Goal: Task Accomplishment & Management: Use online tool/utility

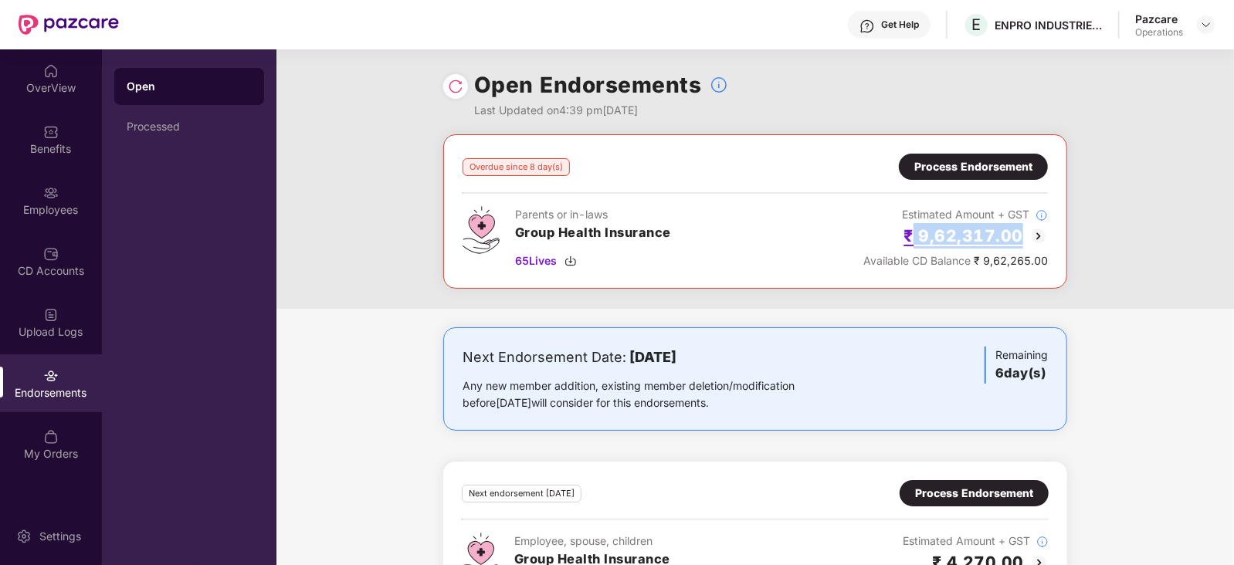
drag, startPoint x: 915, startPoint y: 235, endPoint x: 1021, endPoint y: 236, distance: 105.8
click at [1021, 236] on h2 "₹ 9,62,317.00" at bounding box center [964, 235] width 120 height 25
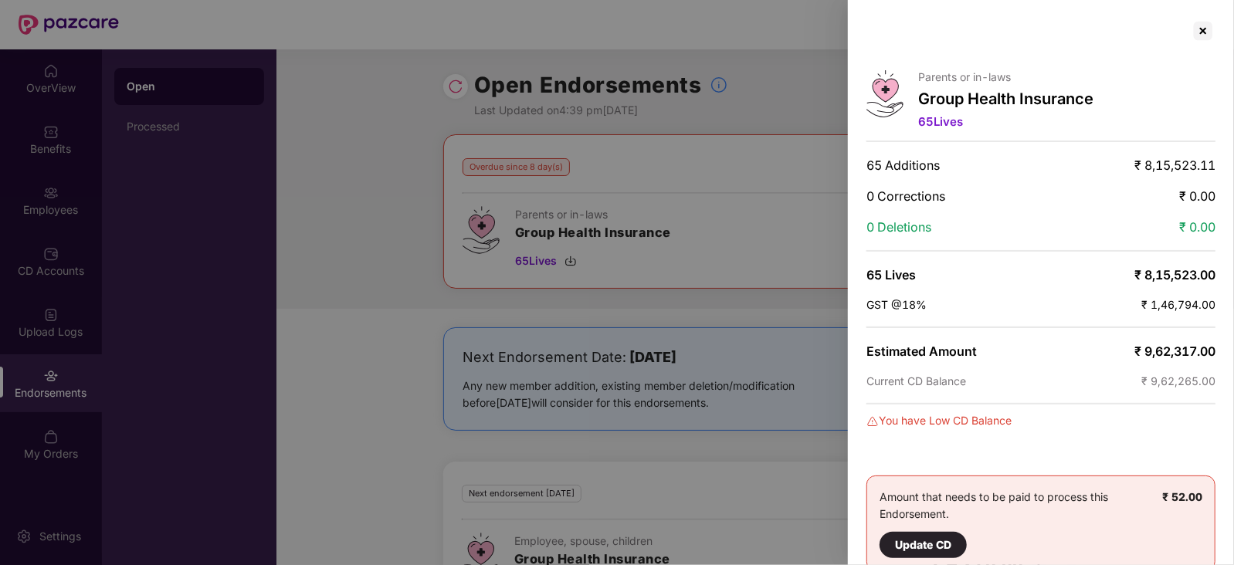
copy h2 "9,62,317.00"
click at [776, 253] on div at bounding box center [617, 282] width 1234 height 565
click at [1200, 28] on div at bounding box center [1203, 31] width 25 height 25
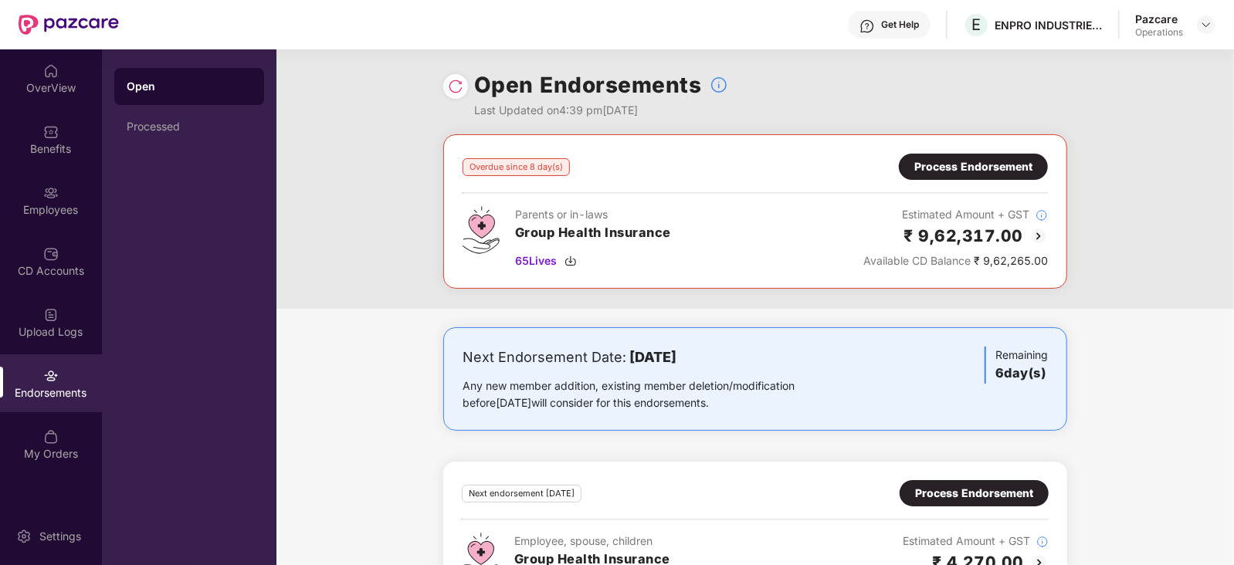
click at [1212, 32] on div at bounding box center [1206, 24] width 19 height 19
click at [1209, 20] on img at bounding box center [1206, 25] width 12 height 12
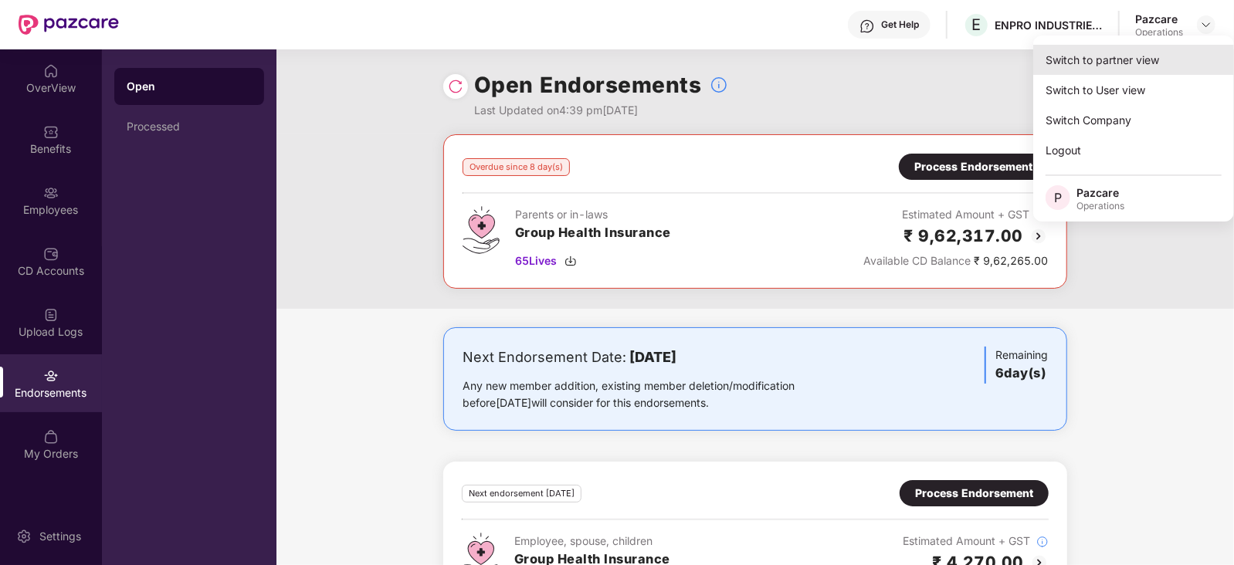
click at [1134, 71] on div "Switch to partner view" at bounding box center [1133, 60] width 201 height 30
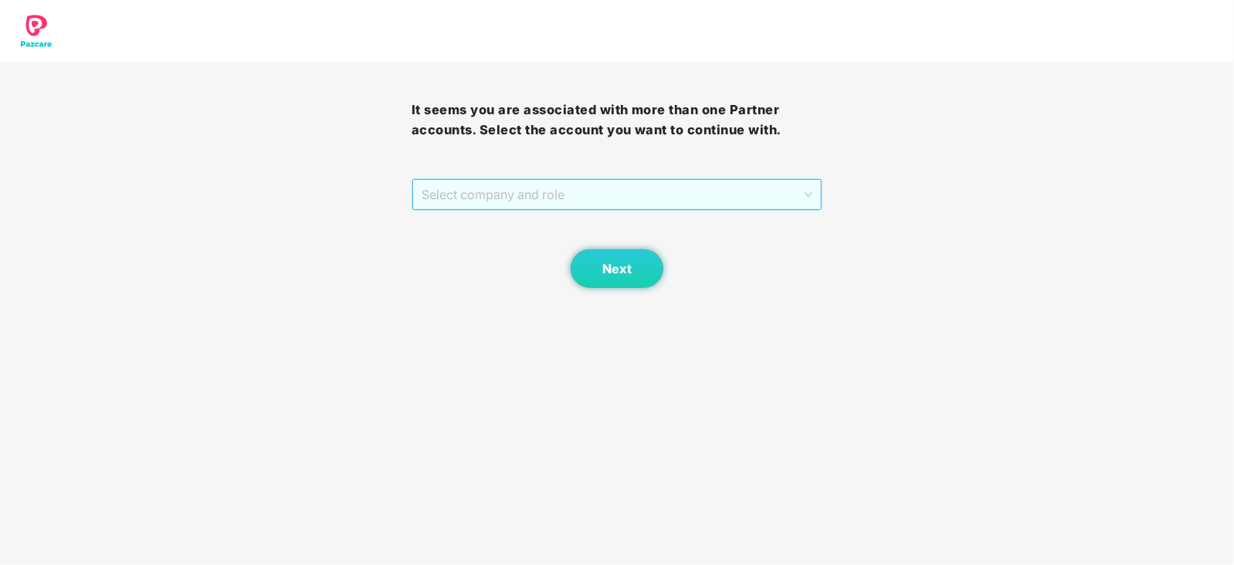
click at [638, 190] on span "Select company and role" at bounding box center [618, 194] width 392 height 29
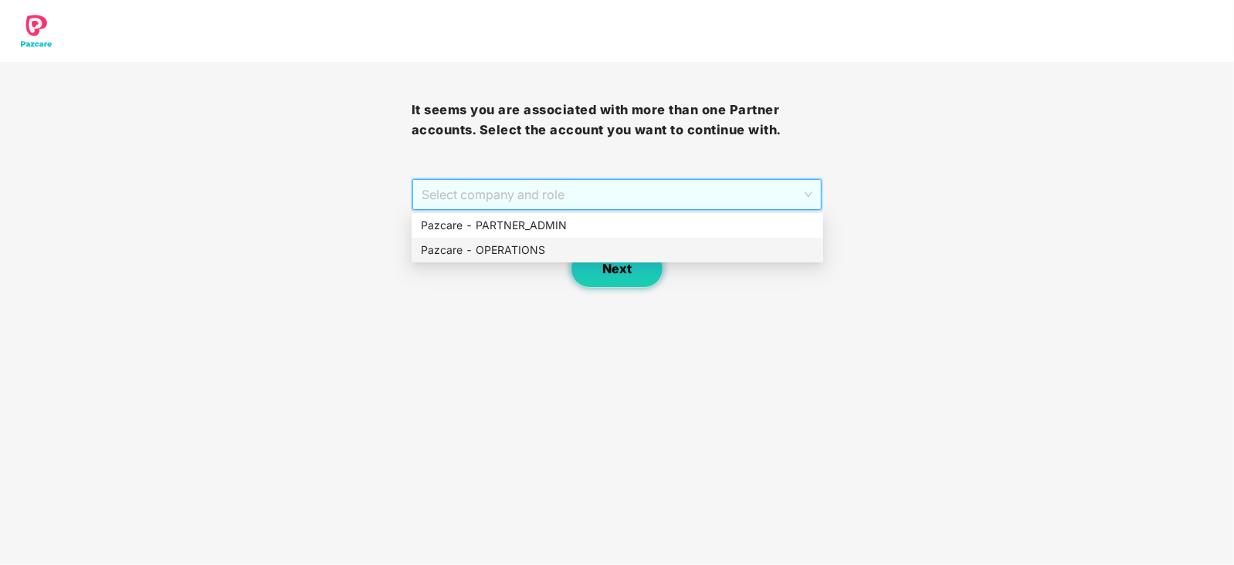
drag, startPoint x: 527, startPoint y: 244, endPoint x: 585, endPoint y: 263, distance: 61.1
click at [527, 245] on div "Pazcare - OPERATIONS" at bounding box center [617, 250] width 393 height 17
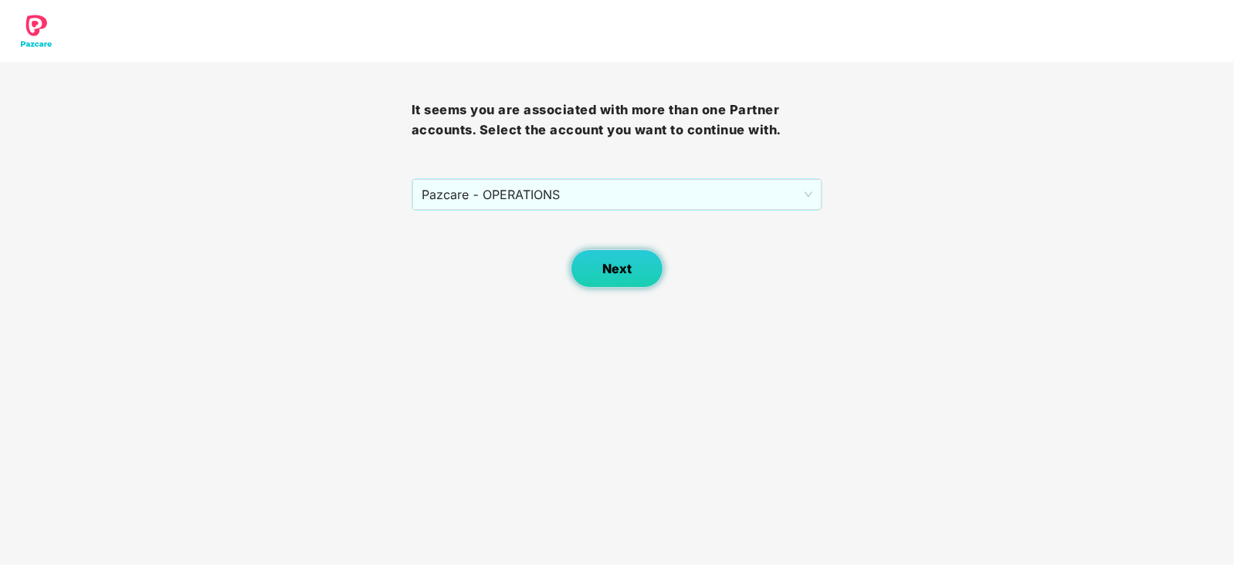
click at [619, 268] on span "Next" at bounding box center [616, 269] width 29 height 15
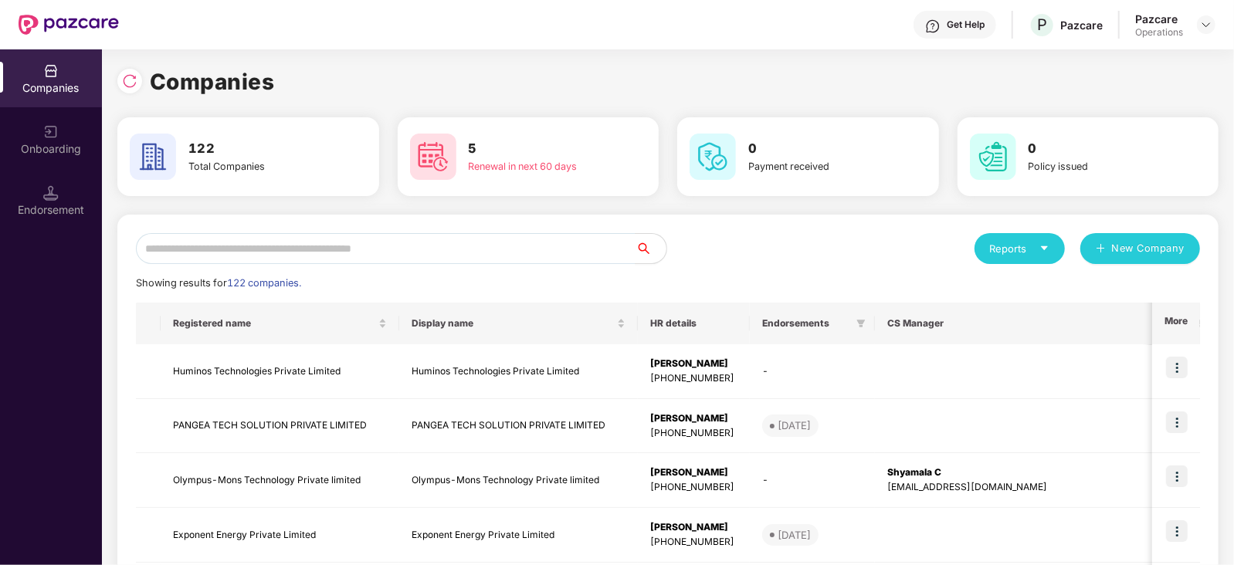
click at [358, 241] on input "text" at bounding box center [386, 248] width 500 height 31
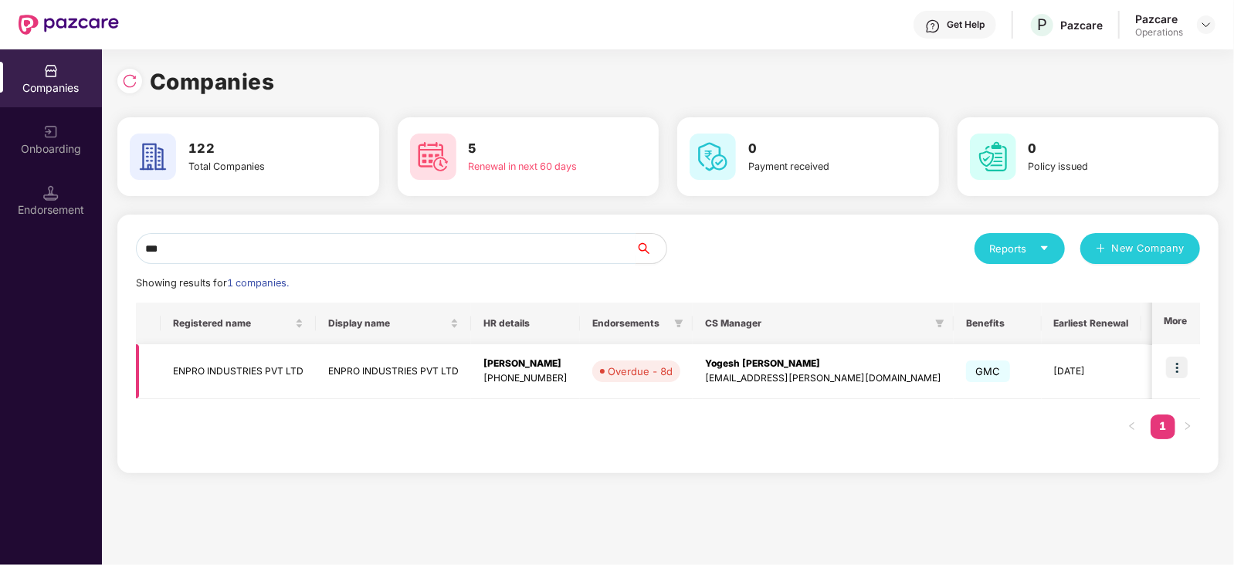
type input "***"
click at [224, 361] on td "ENPRO INDUSTRIES PVT LTD" at bounding box center [238, 371] width 155 height 55
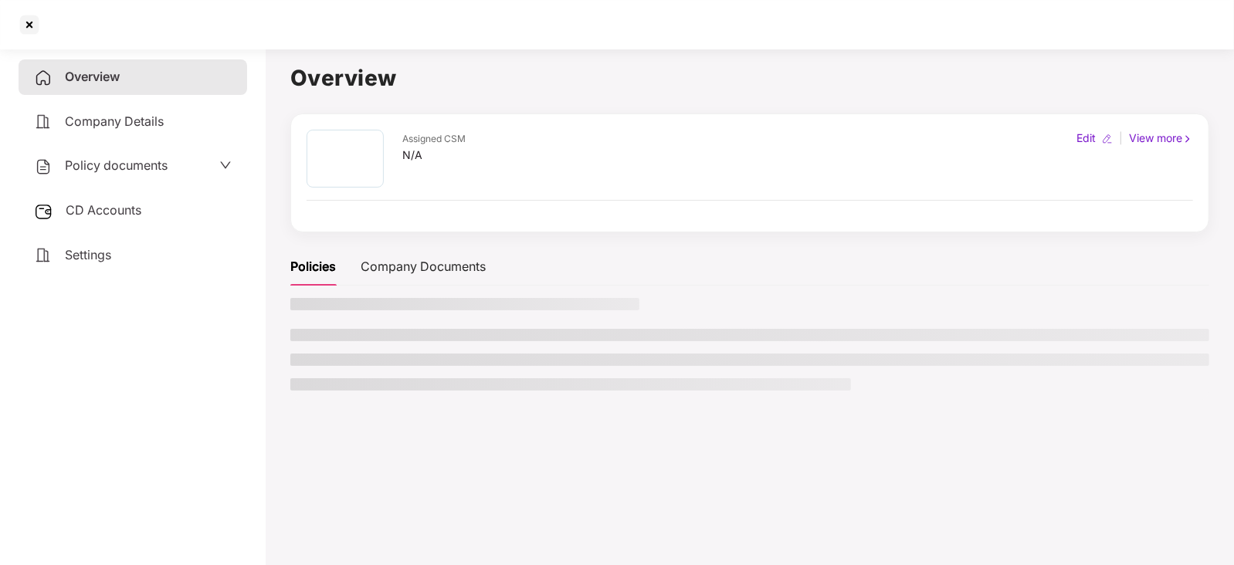
click at [119, 213] on span "CD Accounts" at bounding box center [104, 209] width 76 height 15
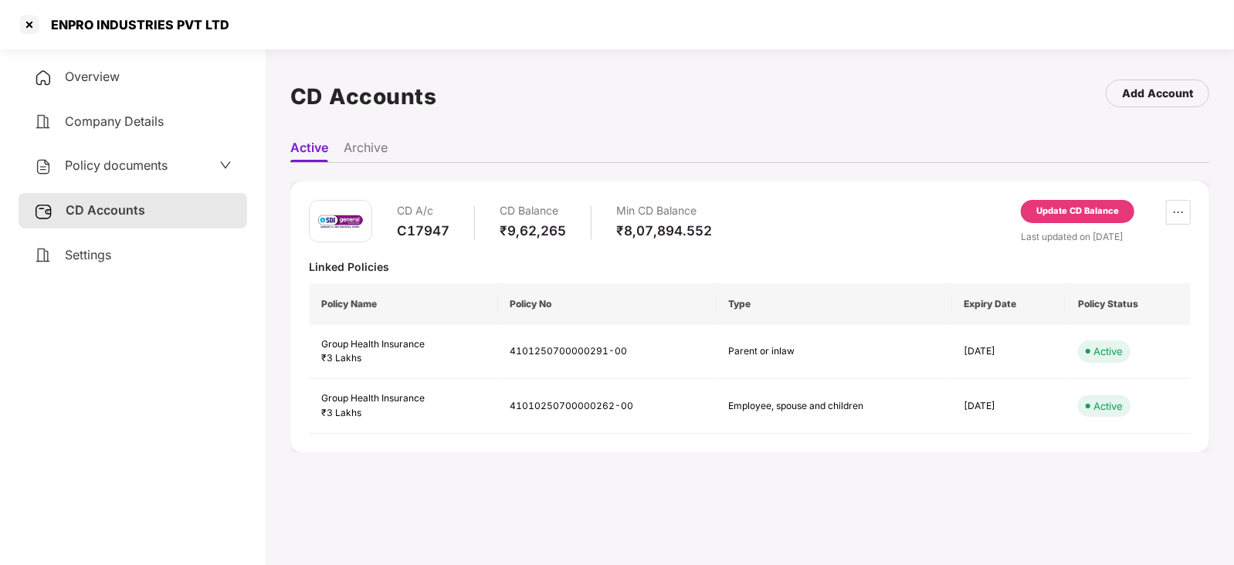
click at [1081, 211] on div "Update CD Balance" at bounding box center [1077, 212] width 83 height 14
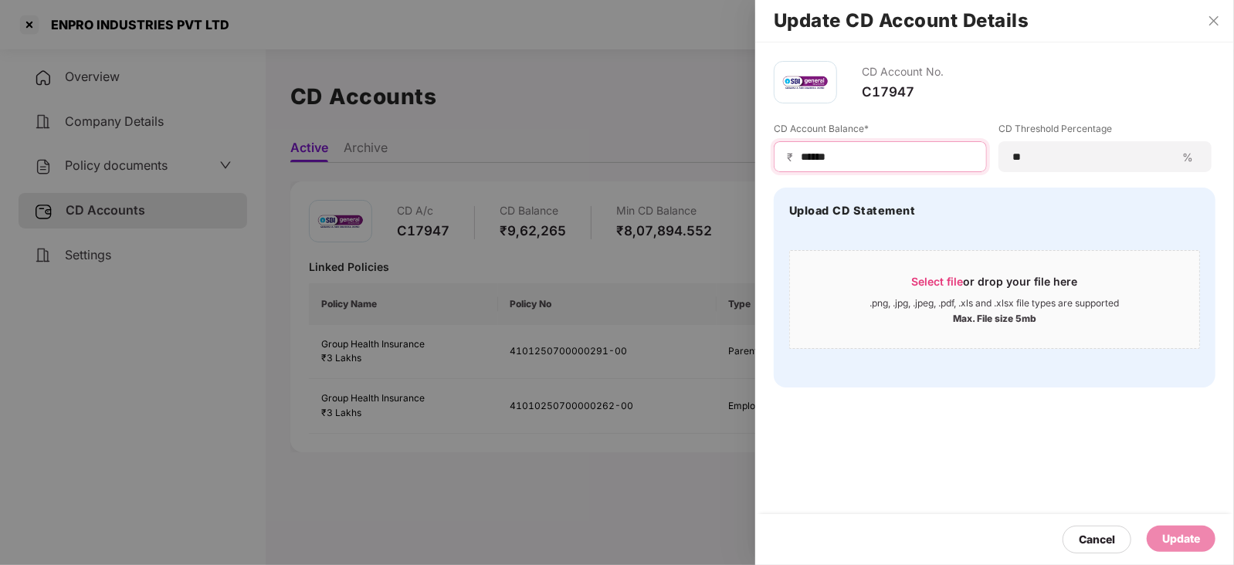
drag, startPoint x: 846, startPoint y: 154, endPoint x: 764, endPoint y: 152, distance: 82.6
click at [764, 152] on div "CD Account No. C17947 CD Account Balance* ₹ ****** CD Threshold Percentage ** %…" at bounding box center [994, 224] width 479 height 364
paste input "***"
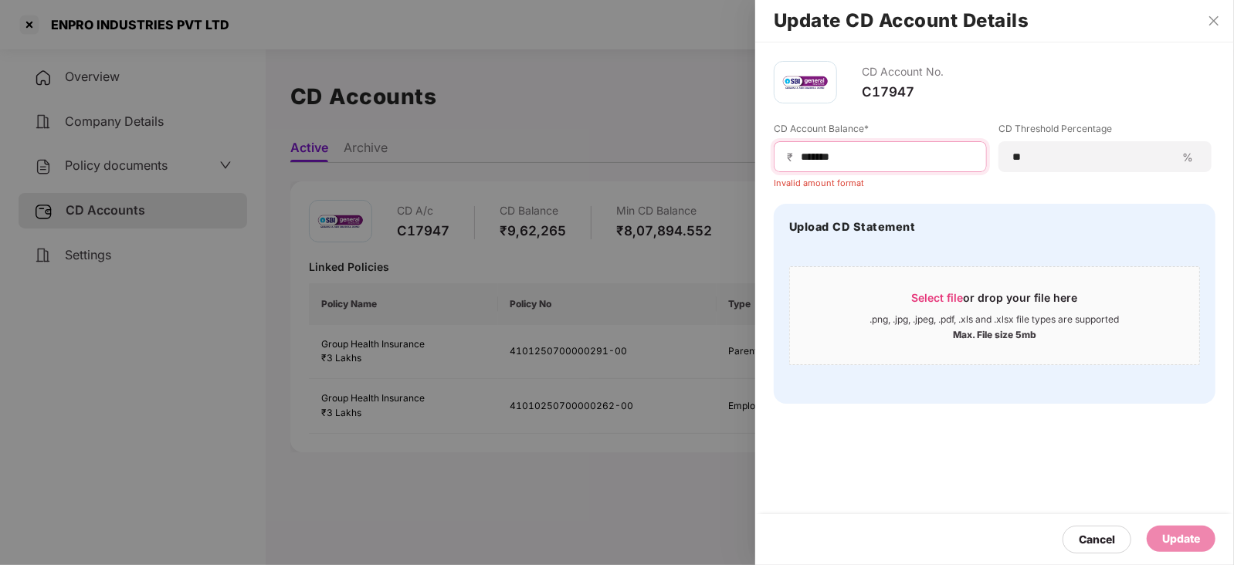
drag, startPoint x: 800, startPoint y: 158, endPoint x: 904, endPoint y: 222, distance: 121.7
click at [803, 160] on input "******" at bounding box center [886, 157] width 175 height 16
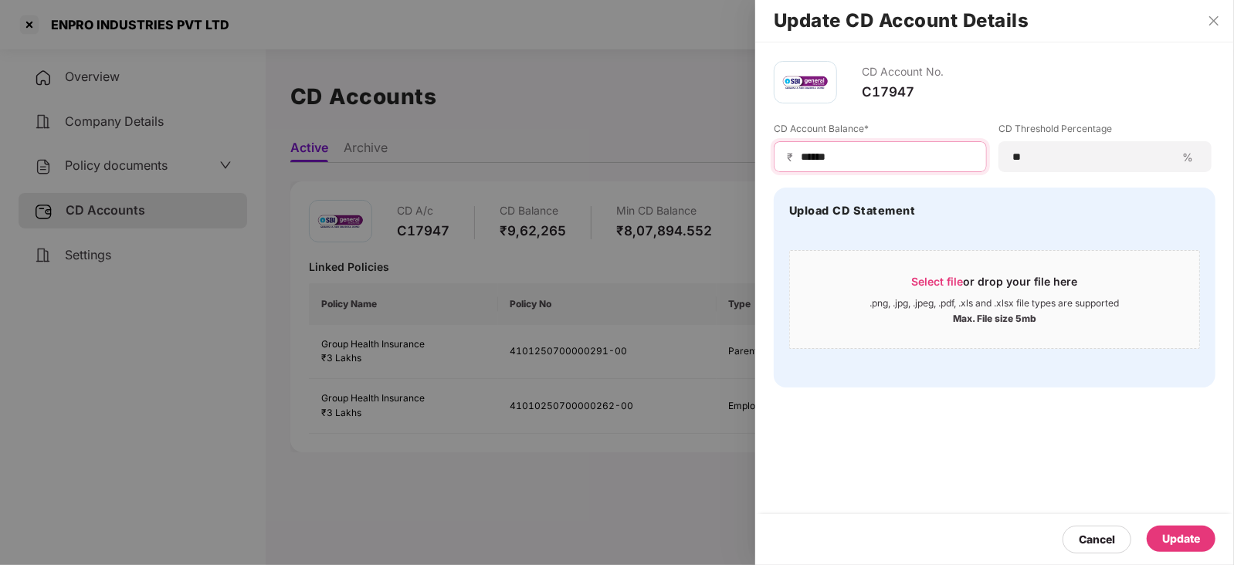
type input "******"
click at [1190, 529] on div "Update" at bounding box center [1181, 539] width 69 height 26
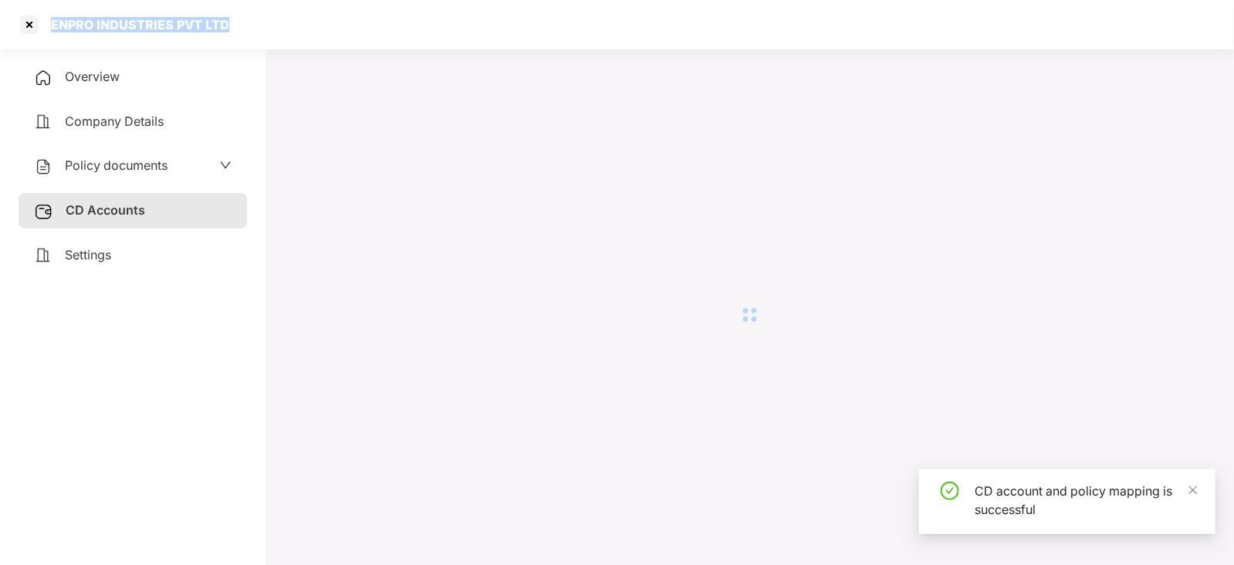
drag, startPoint x: 54, startPoint y: 21, endPoint x: 239, endPoint y: 32, distance: 185.7
click at [239, 32] on div "ENPRO INDUSTRIES PVT LTD" at bounding box center [617, 24] width 1234 height 49
copy div "ENPRO INDUSTRIES PVT LTD"
click at [22, 34] on div at bounding box center [29, 24] width 25 height 25
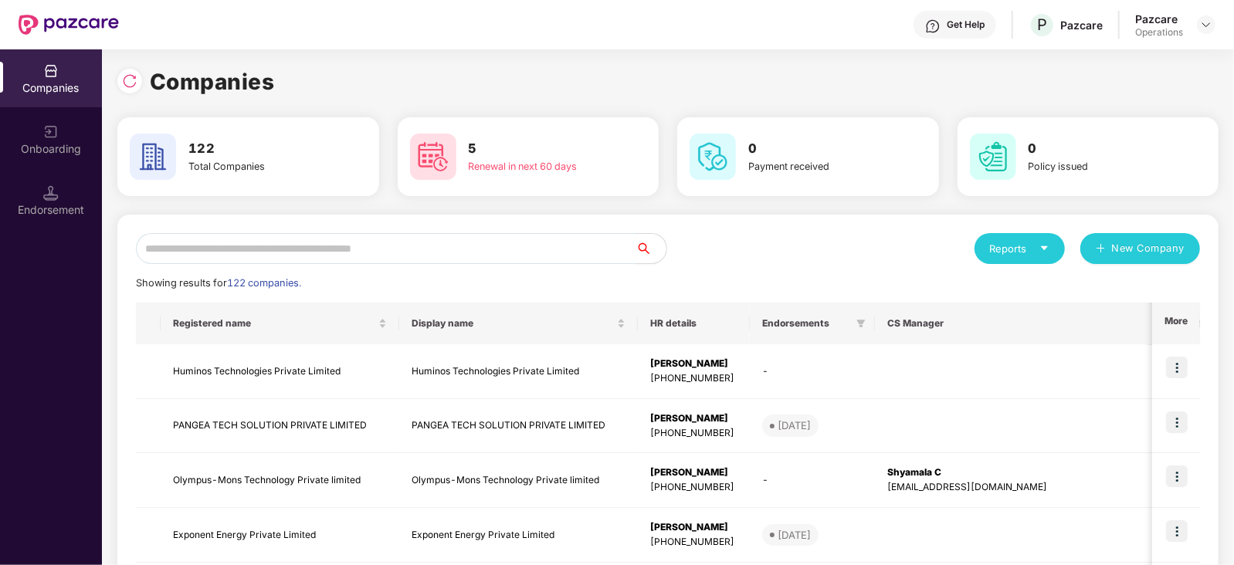
click at [310, 254] on input "text" at bounding box center [386, 248] width 500 height 31
paste input "**********"
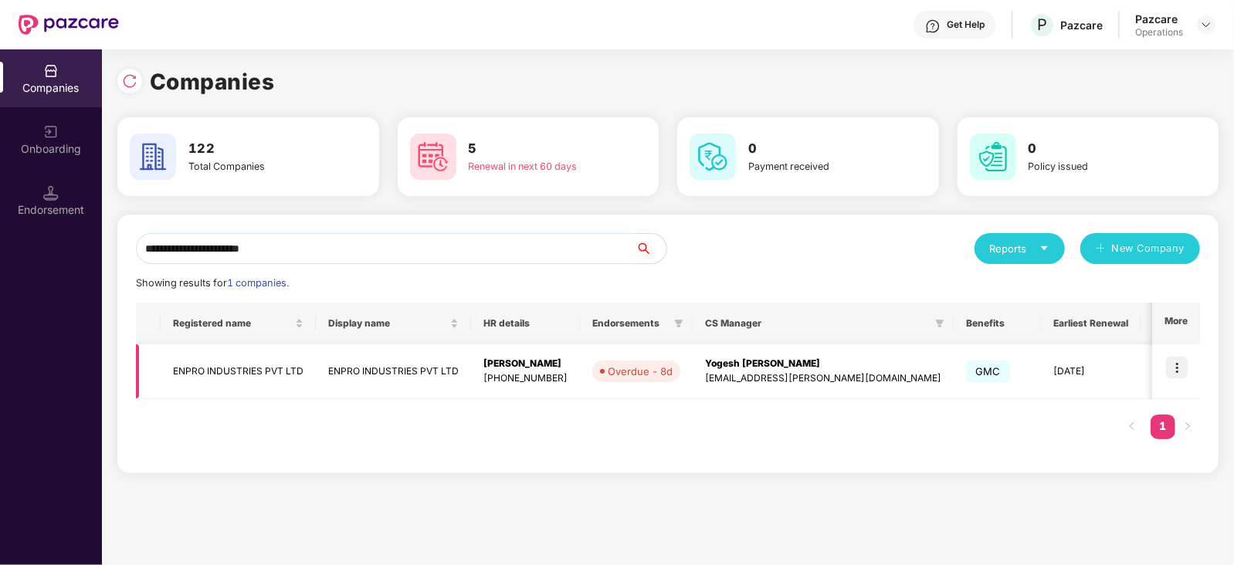
type input "**********"
click at [1178, 368] on img at bounding box center [1177, 368] width 22 height 22
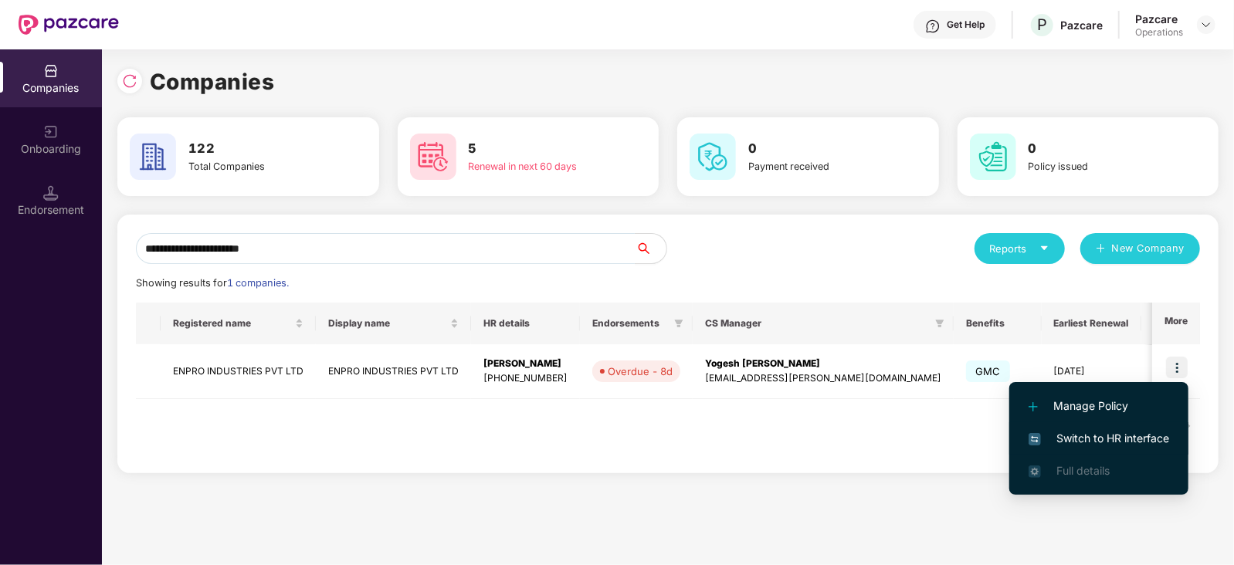
click at [1141, 446] on span "Switch to HR interface" at bounding box center [1099, 438] width 141 height 17
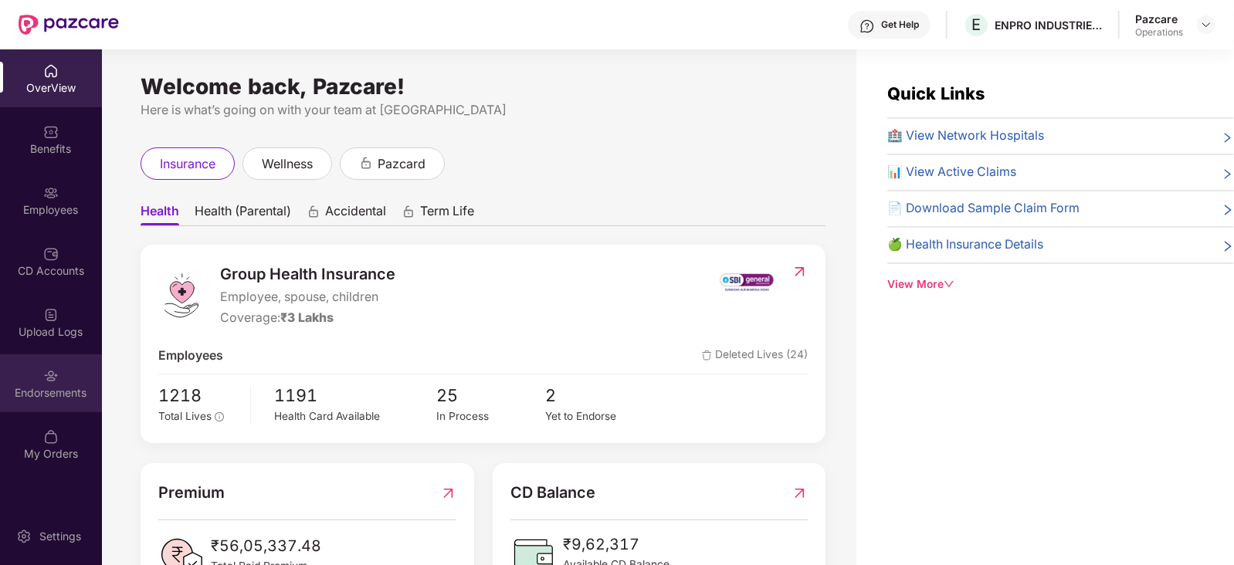
click at [57, 375] on img at bounding box center [50, 375] width 15 height 15
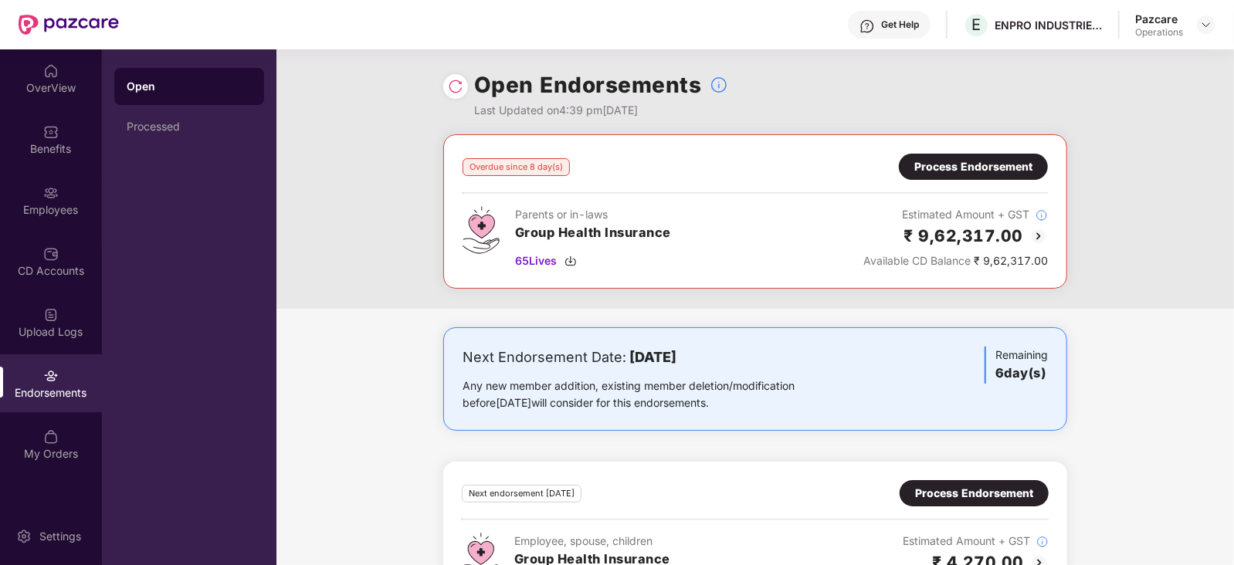
click at [1009, 159] on div "Process Endorsement" at bounding box center [973, 166] width 118 height 17
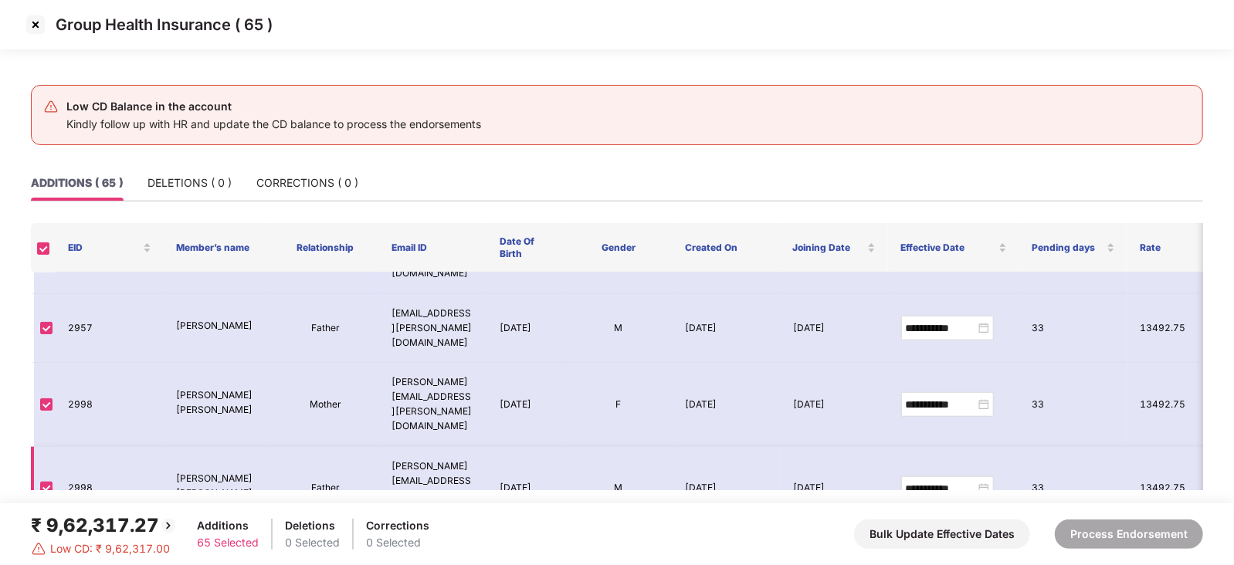
scroll to position [965, 0]
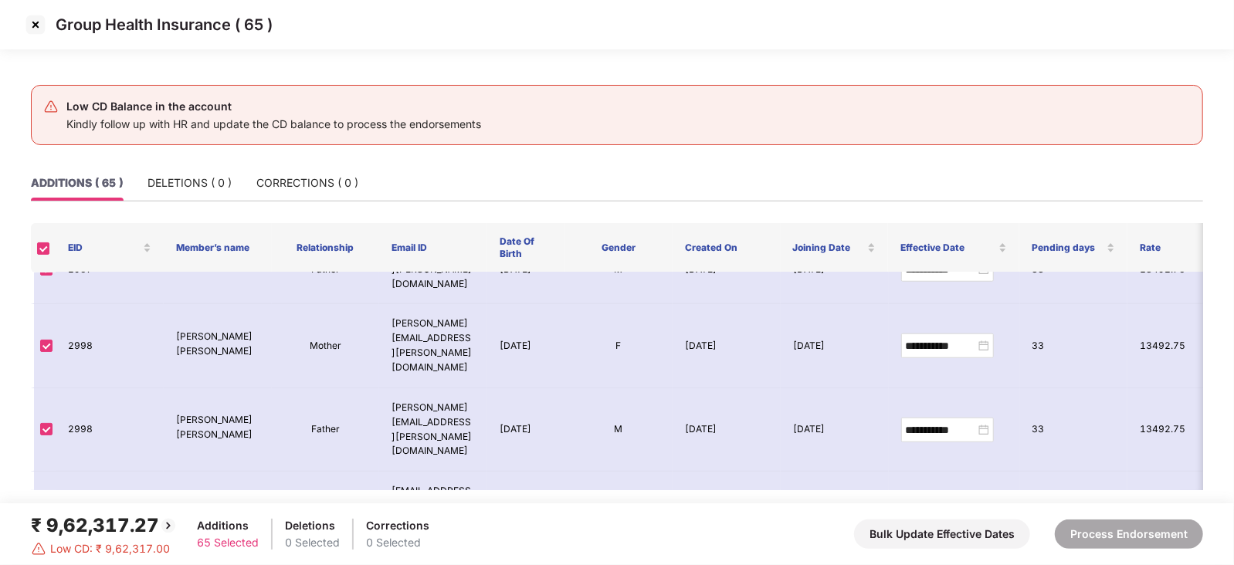
click at [35, 20] on img at bounding box center [35, 24] width 25 height 25
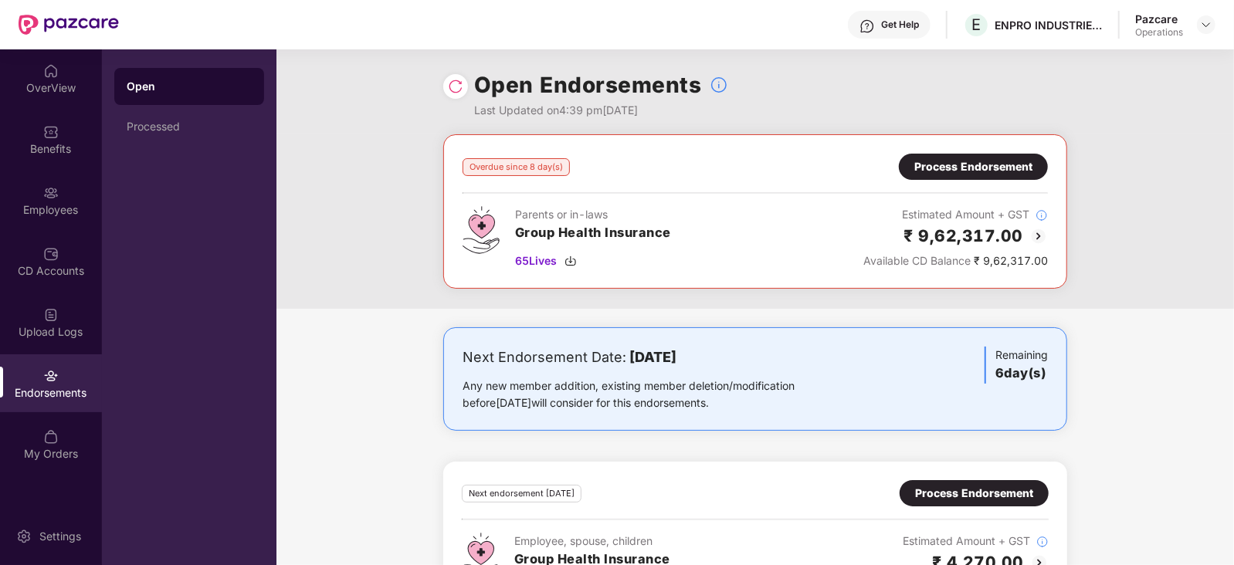
click at [1039, 225] on div "₹ 9,62,317.00" at bounding box center [955, 235] width 185 height 25
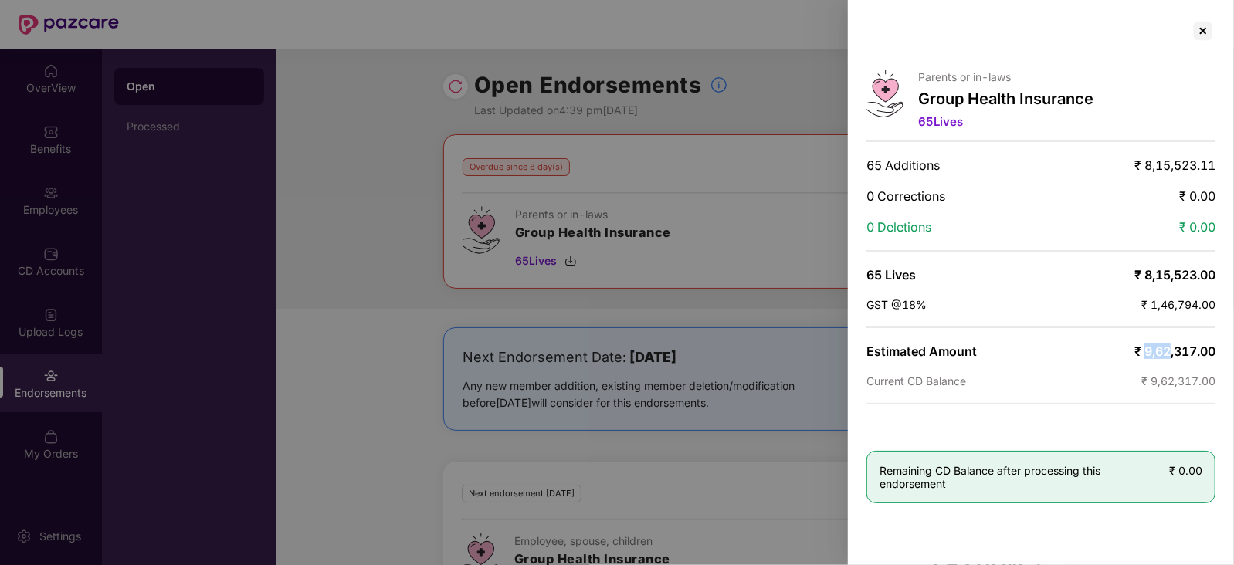
drag, startPoint x: 1143, startPoint y: 344, endPoint x: 1170, endPoint y: 345, distance: 27.0
click at [1170, 345] on span "₹ 9,62,317.00" at bounding box center [1174, 351] width 81 height 15
copy span "9,62,317"
click at [1200, 33] on div at bounding box center [1203, 31] width 25 height 25
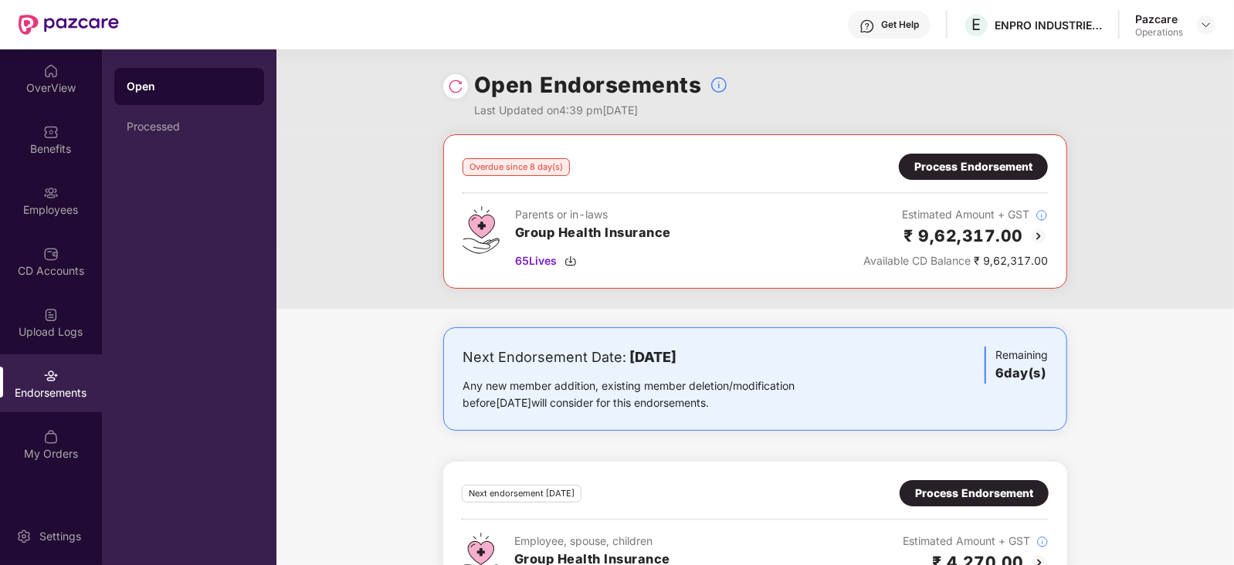
click at [961, 158] on div "Process Endorsement" at bounding box center [973, 166] width 118 height 17
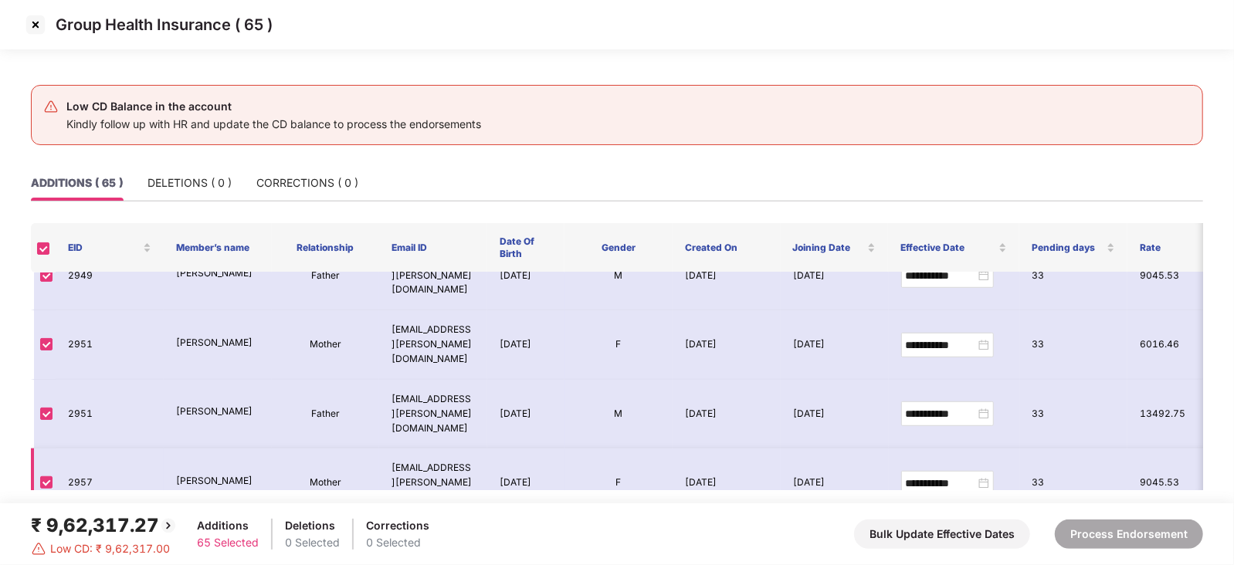
scroll to position [675, 0]
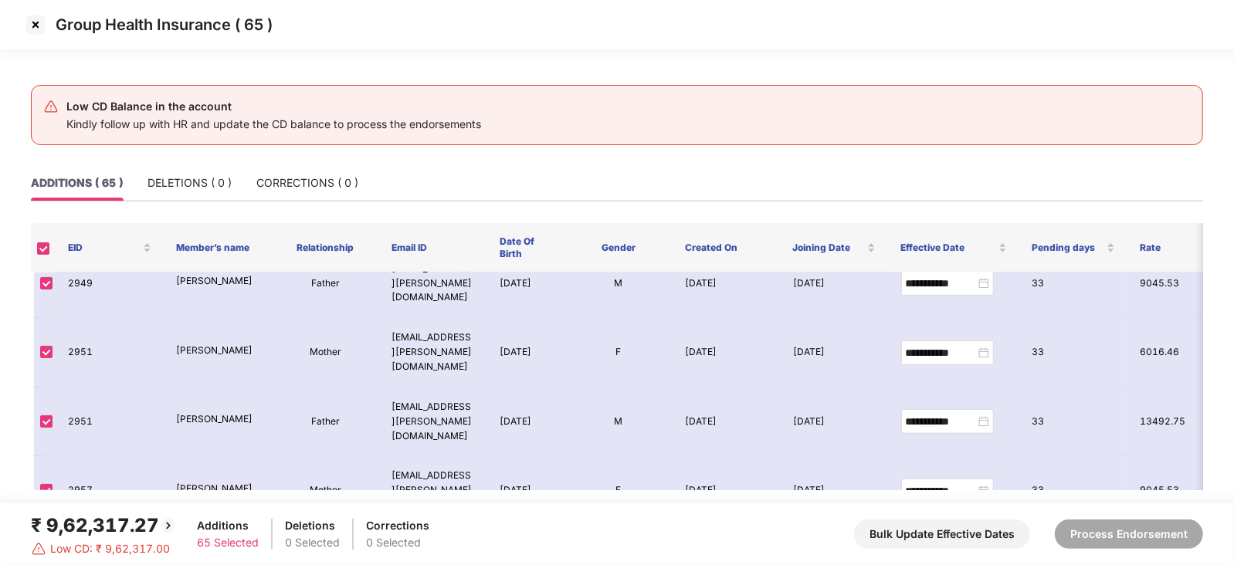
click at [32, 31] on img at bounding box center [35, 24] width 25 height 25
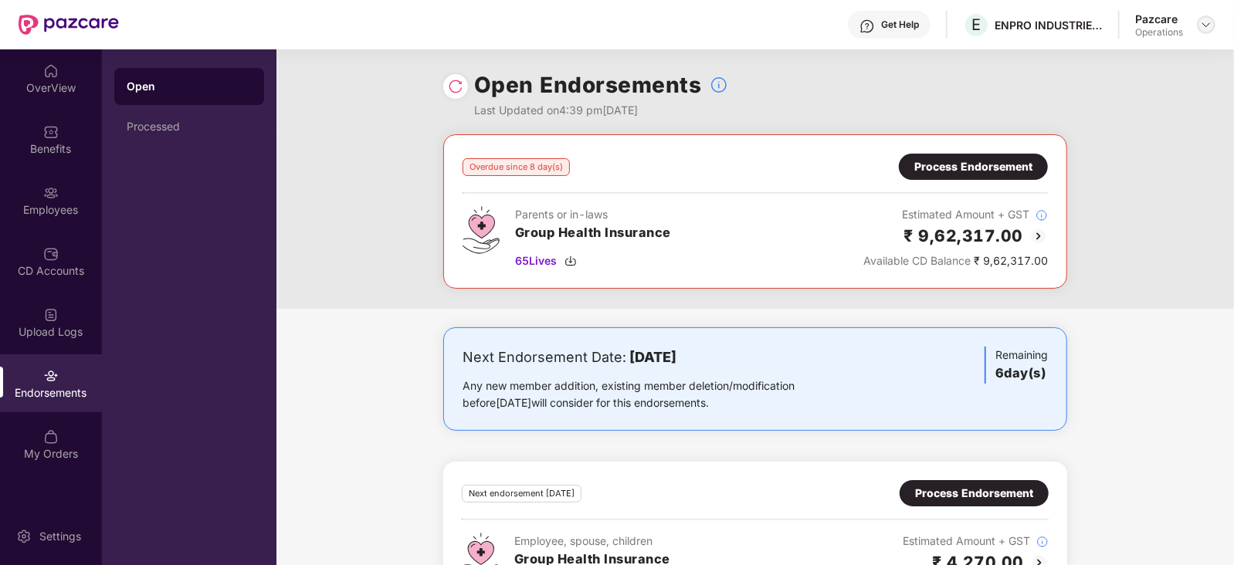
click at [1206, 25] on img at bounding box center [1206, 25] width 12 height 12
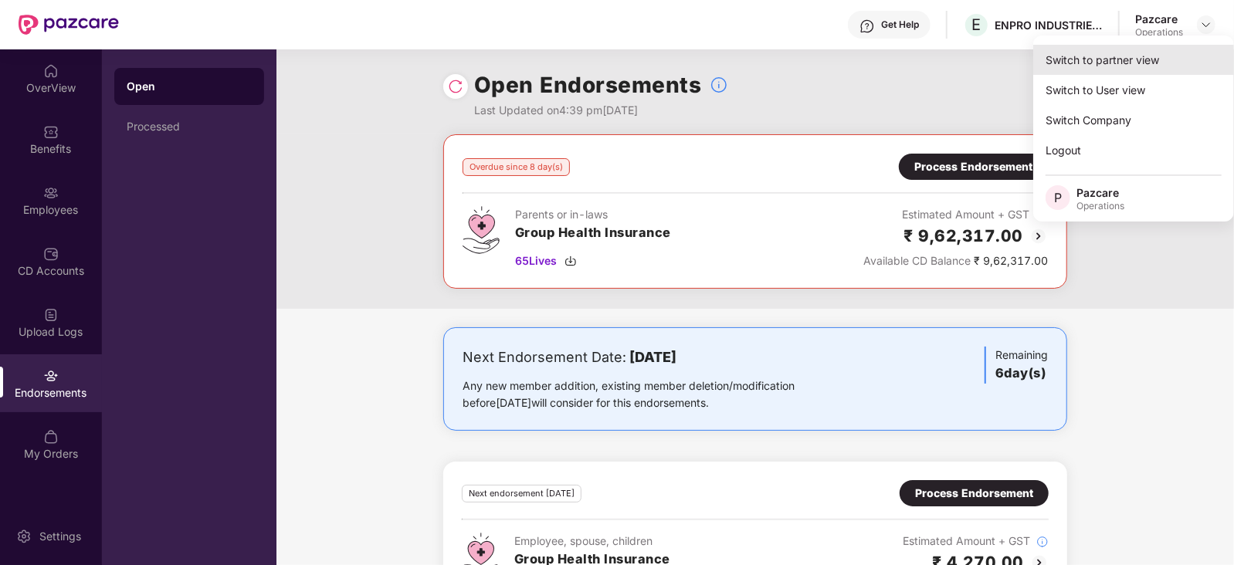
click at [1158, 59] on div "Switch to partner view" at bounding box center [1133, 60] width 201 height 30
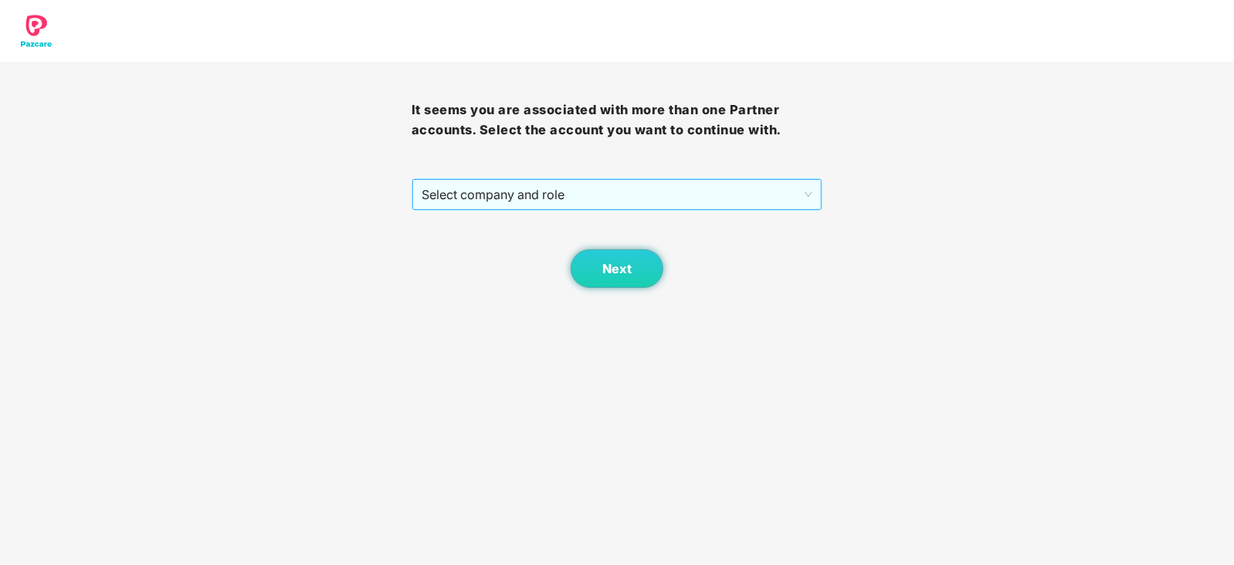
click at [497, 206] on span "Select company and role" at bounding box center [618, 194] width 392 height 29
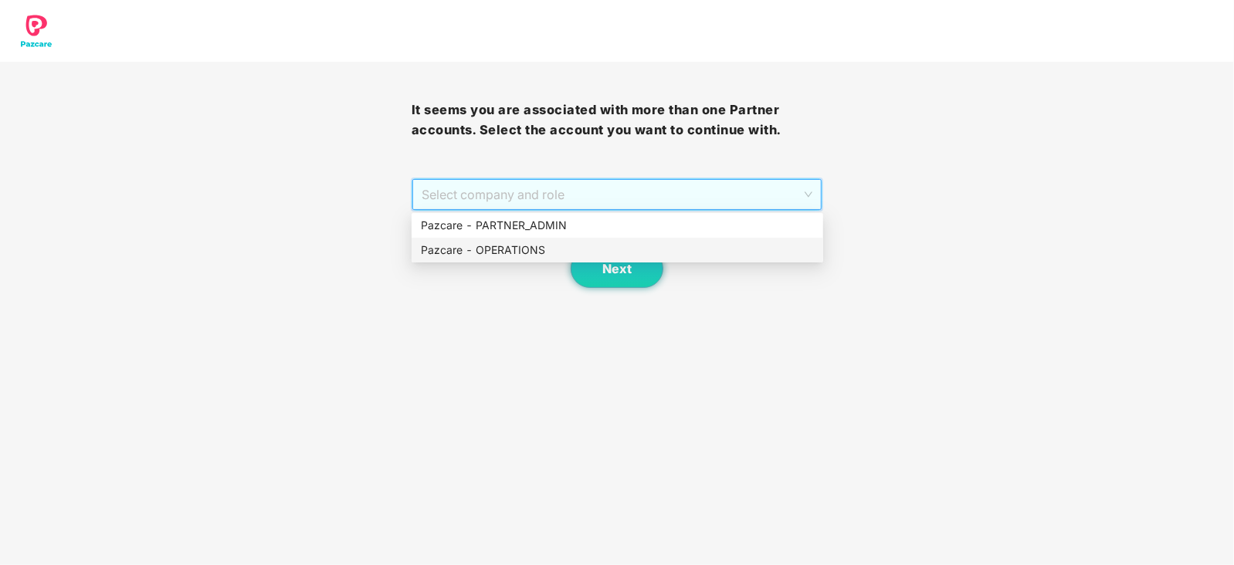
click at [493, 245] on div "Pazcare - OPERATIONS" at bounding box center [617, 250] width 393 height 17
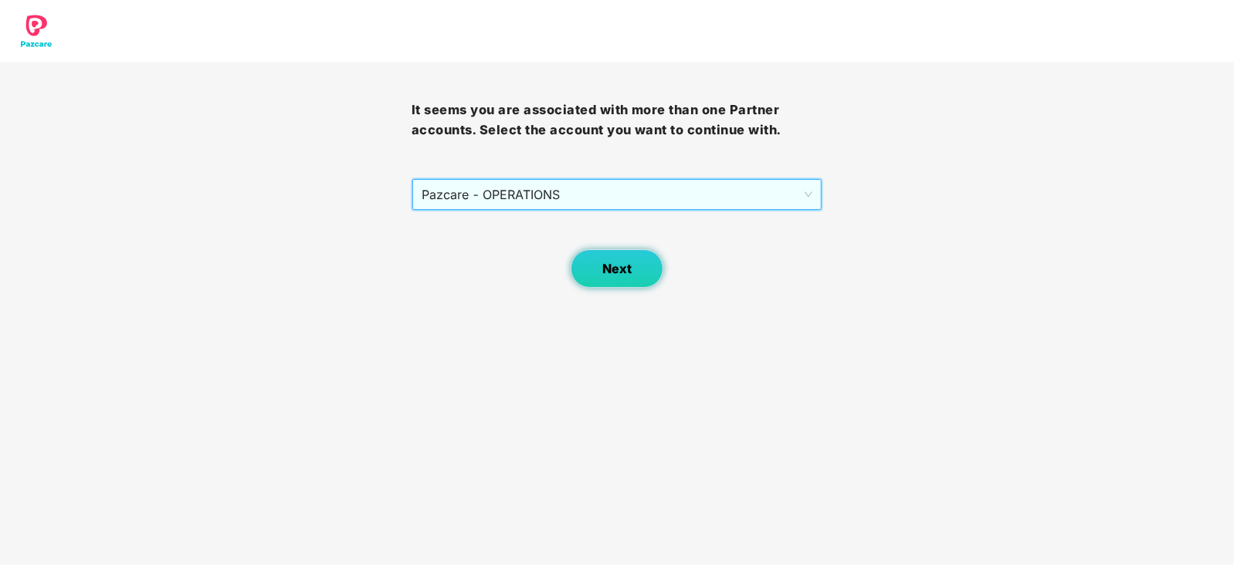
click at [619, 277] on button "Next" at bounding box center [617, 268] width 93 height 39
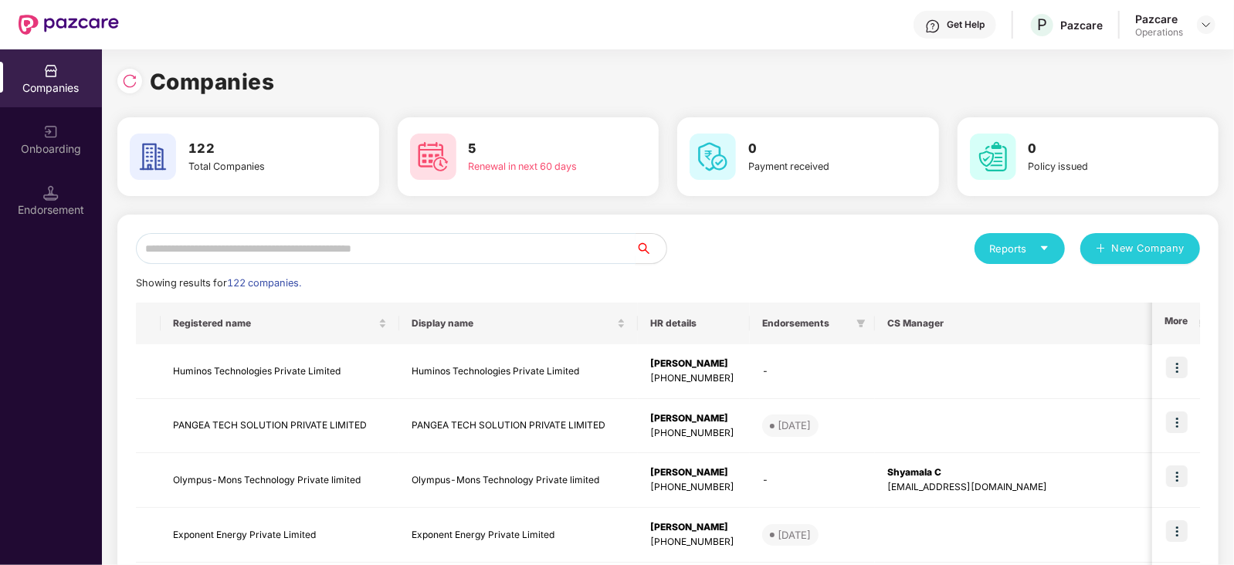
click at [382, 244] on input "text" at bounding box center [386, 248] width 500 height 31
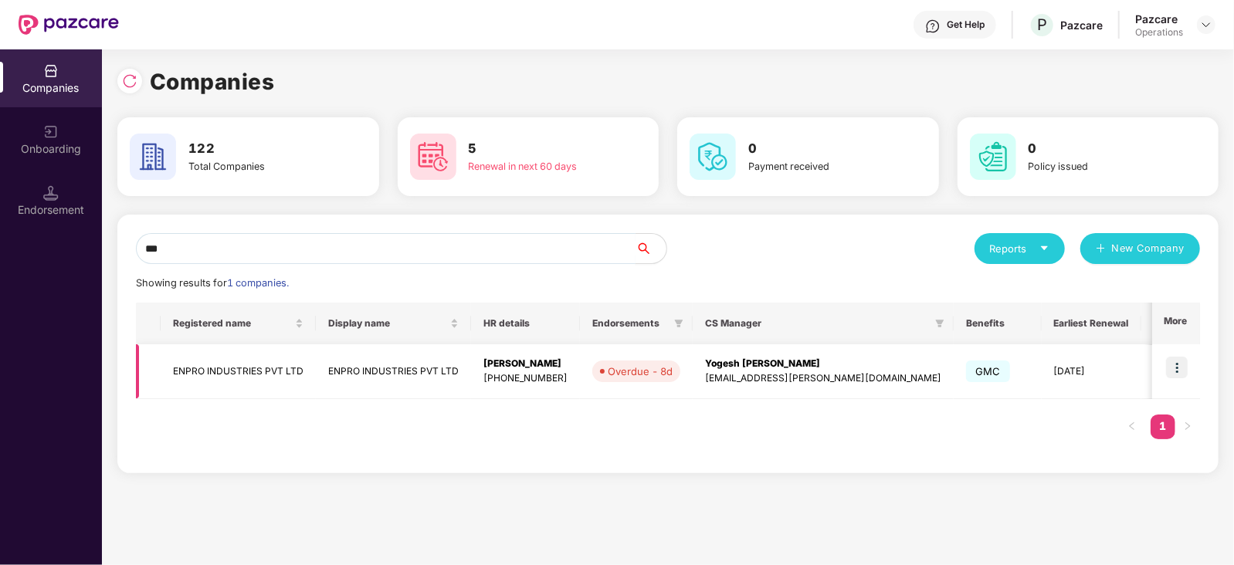
type input "***"
click at [270, 364] on td "ENPRO INDUSTRIES PVT LTD" at bounding box center [238, 371] width 155 height 55
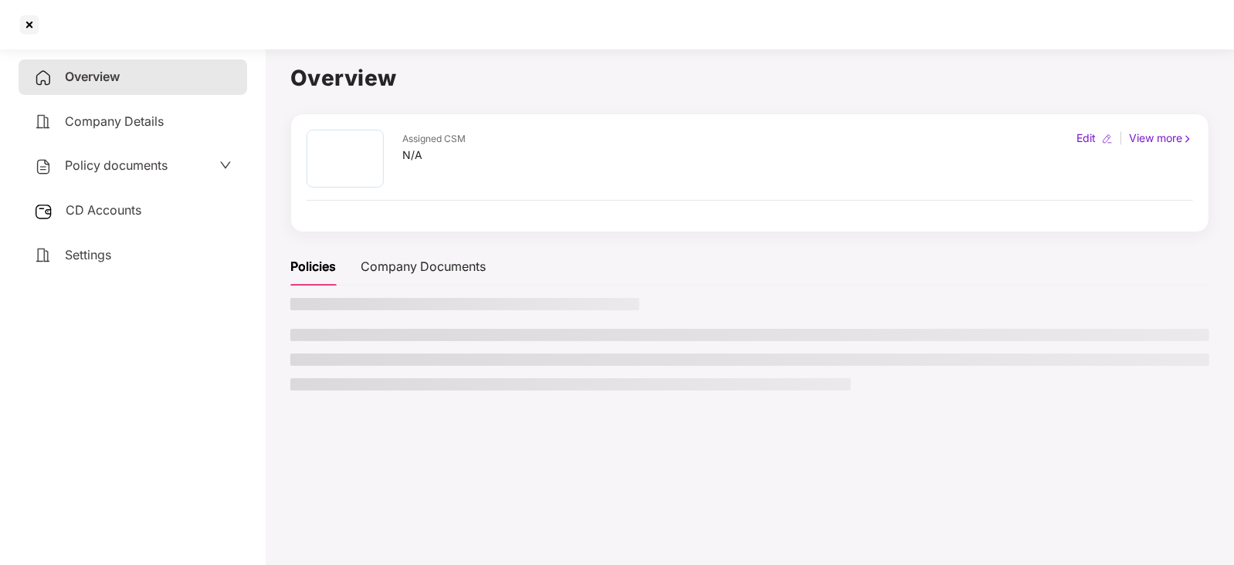
click at [113, 225] on div "CD Accounts" at bounding box center [133, 211] width 229 height 36
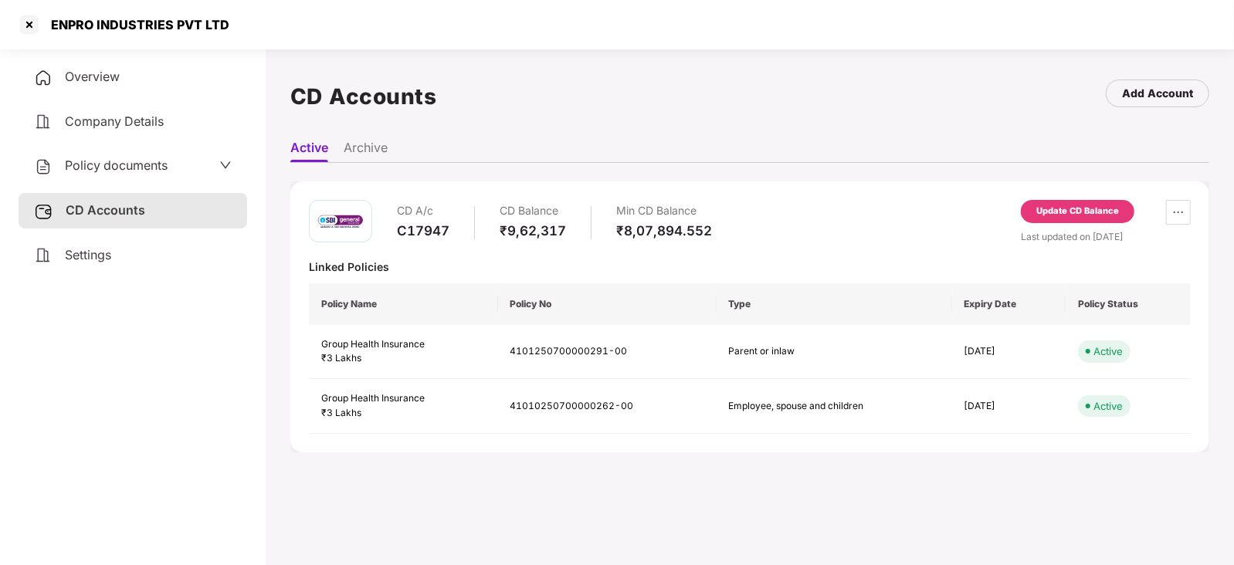
click at [1089, 212] on div "Update CD Balance" at bounding box center [1077, 212] width 83 height 14
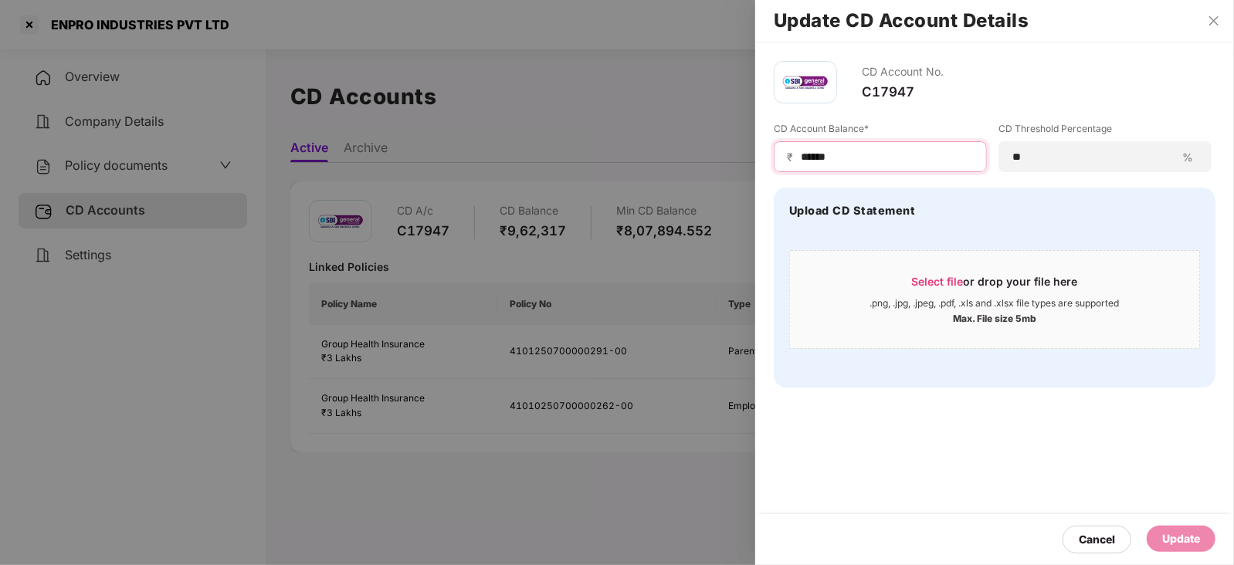
drag, startPoint x: 852, startPoint y: 154, endPoint x: 792, endPoint y: 146, distance: 60.7
click at [792, 146] on div "₹ ******" at bounding box center [880, 156] width 213 height 31
type input "******"
click at [1175, 542] on div "Update" at bounding box center [1181, 539] width 38 height 17
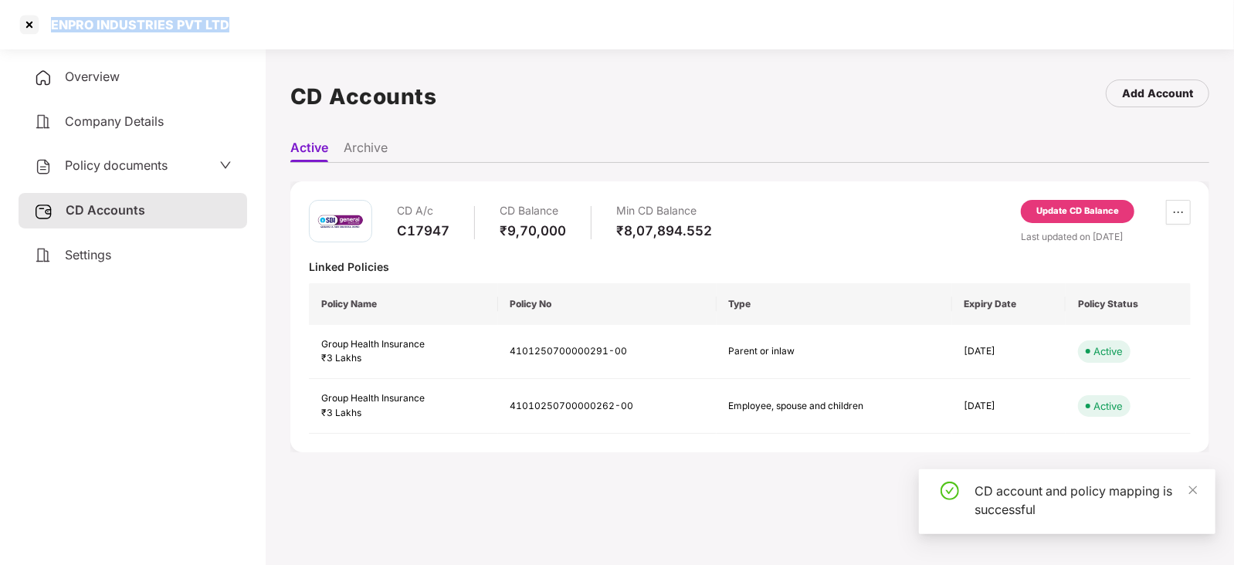
drag, startPoint x: 49, startPoint y: 27, endPoint x: 300, endPoint y: 48, distance: 251.8
click at [300, 48] on div "ENPRO INDUSTRIES PVT LTD" at bounding box center [617, 24] width 1234 height 49
copy div "ENPRO INDUSTRIES PVT LTD"
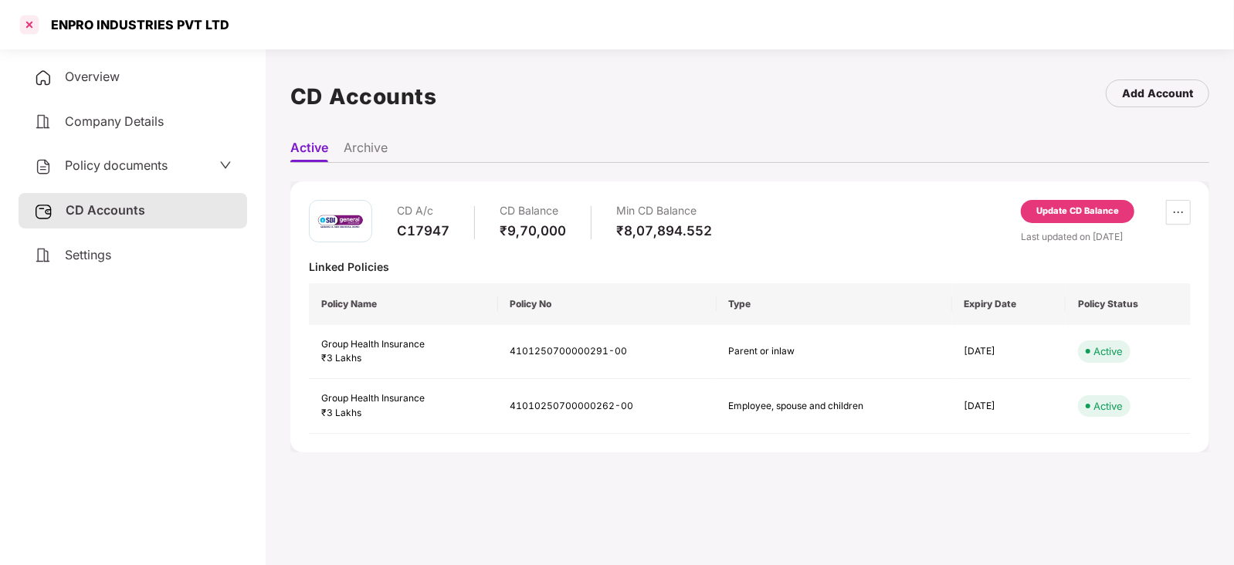
click at [23, 17] on div at bounding box center [29, 24] width 25 height 25
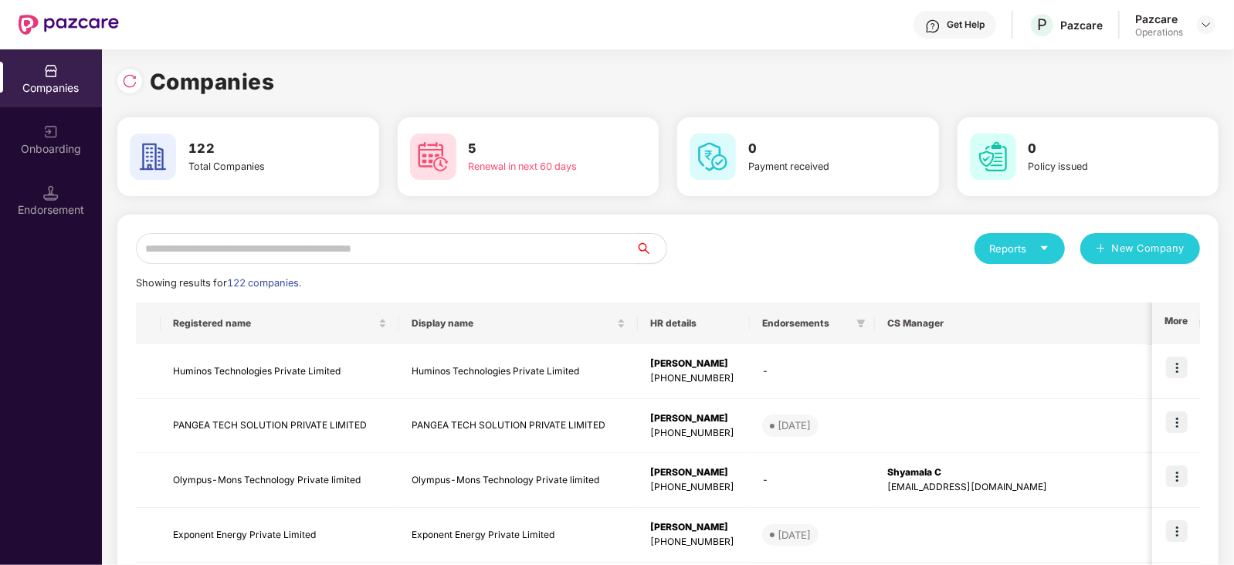
click at [317, 256] on input "text" at bounding box center [386, 248] width 500 height 31
paste input "**********"
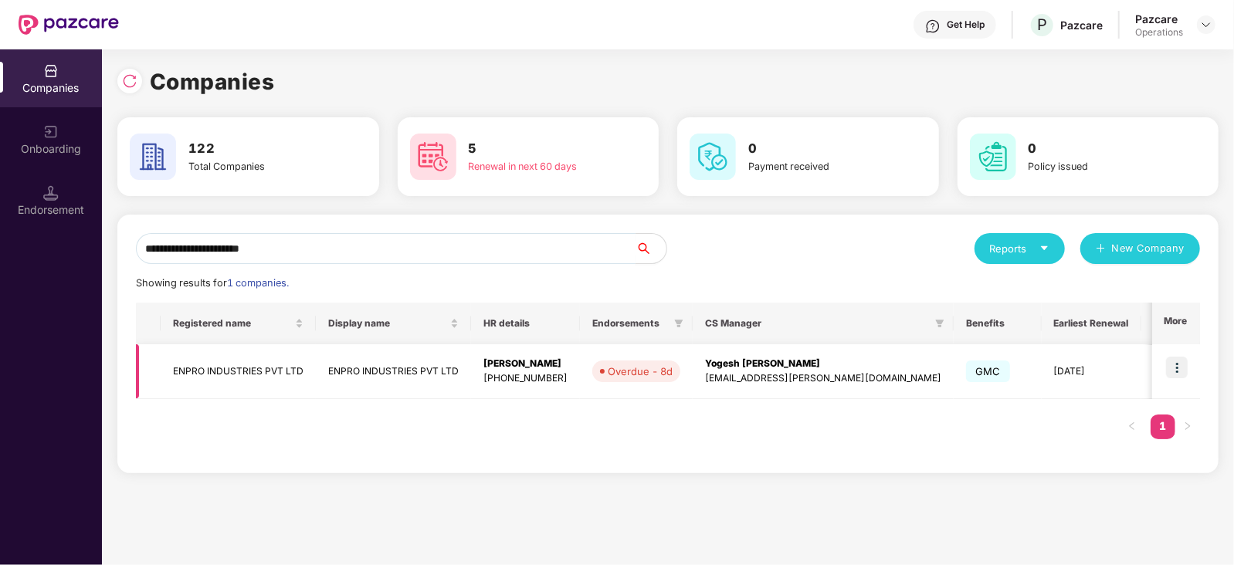
type input "**********"
click at [1178, 368] on img at bounding box center [1177, 368] width 22 height 22
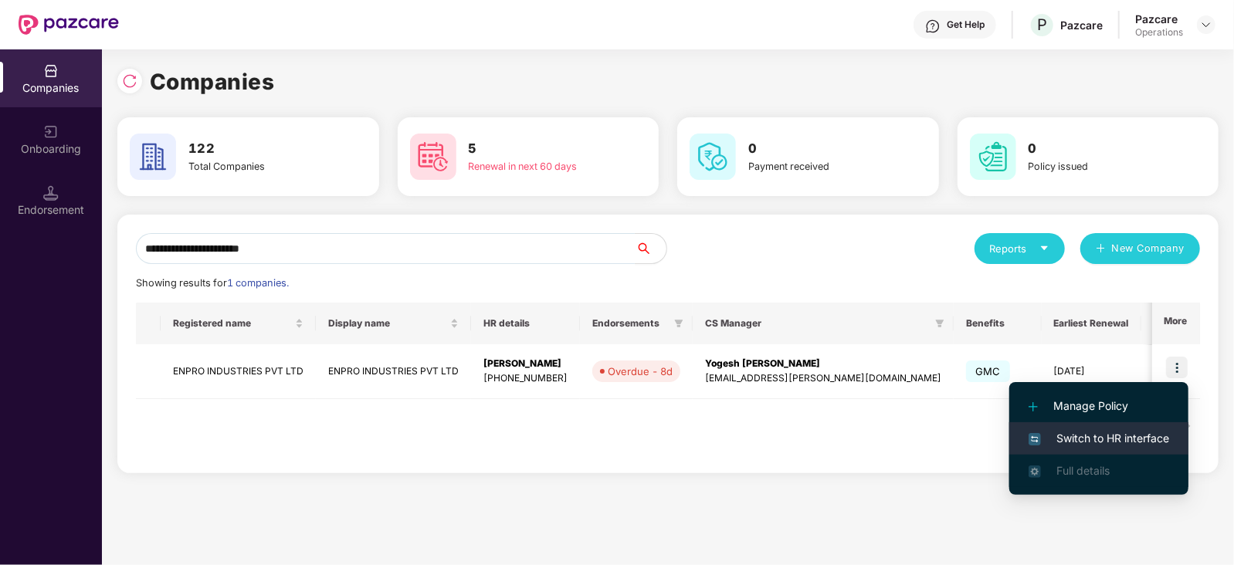
click at [1119, 448] on li "Switch to HR interface" at bounding box center [1098, 438] width 179 height 32
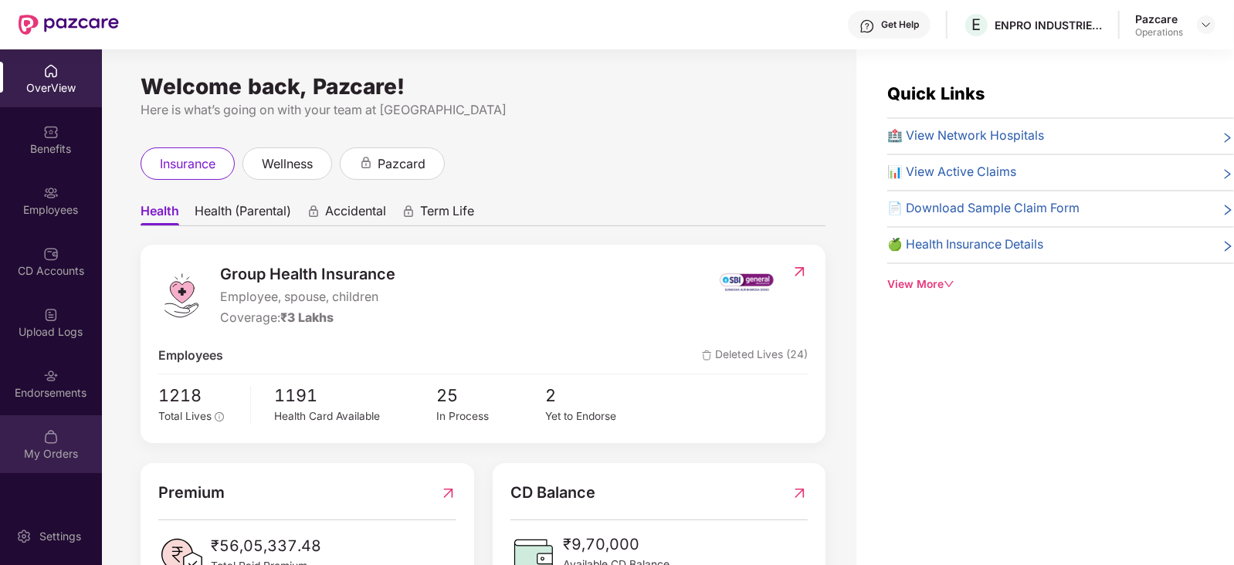
click at [40, 422] on div "My Orders" at bounding box center [51, 444] width 102 height 58
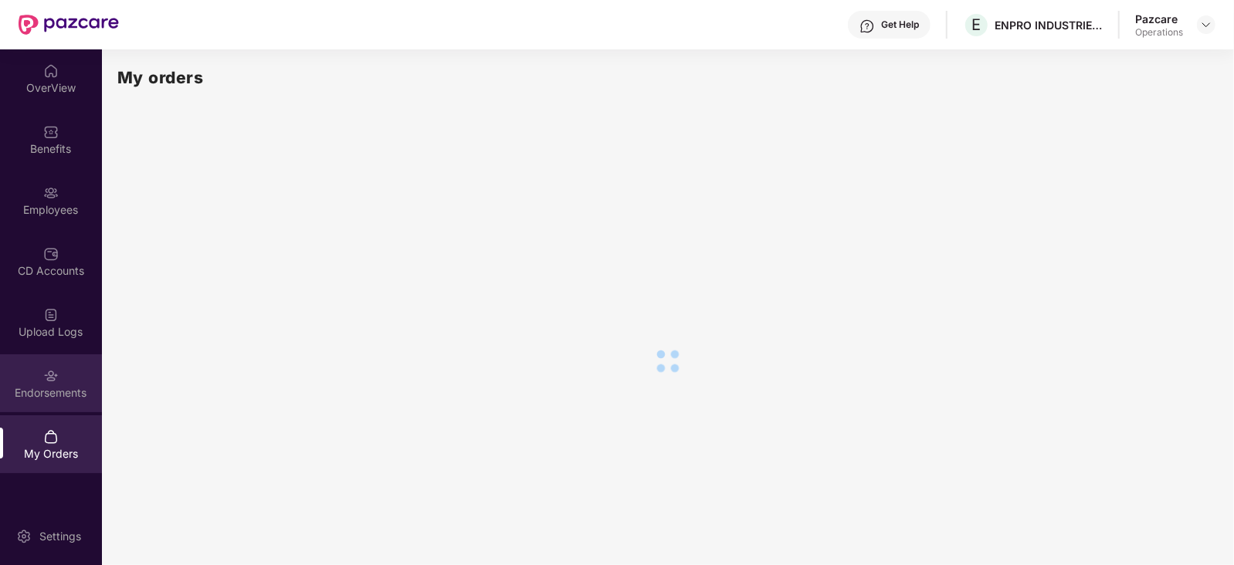
click at [44, 392] on div "Endorsements" at bounding box center [51, 392] width 102 height 15
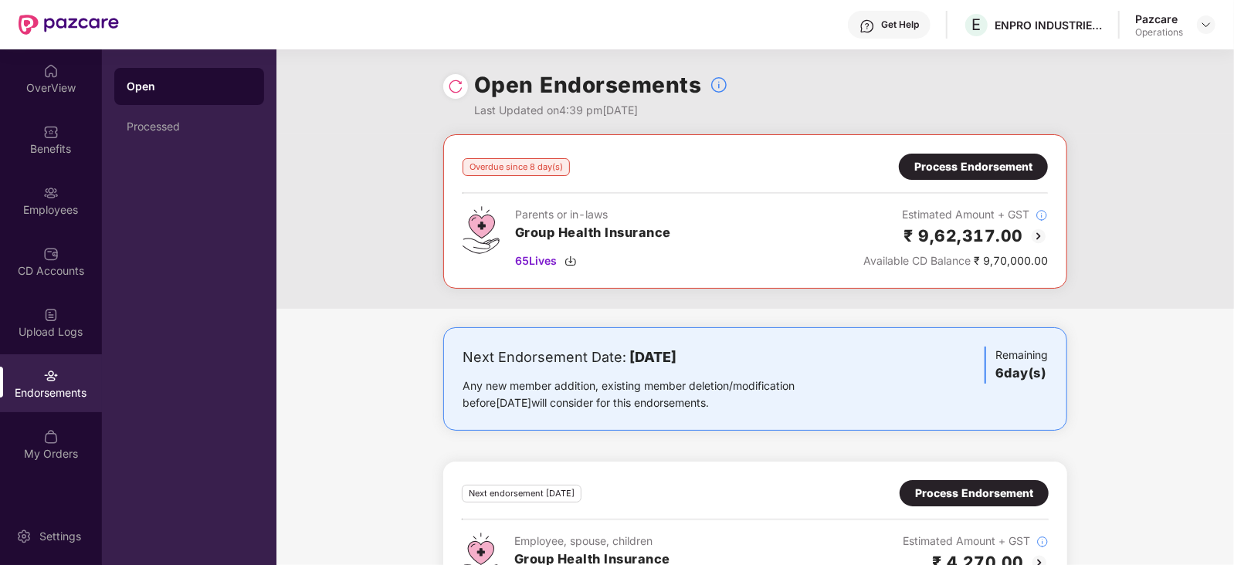
click at [1014, 160] on div "Process Endorsement" at bounding box center [973, 166] width 118 height 17
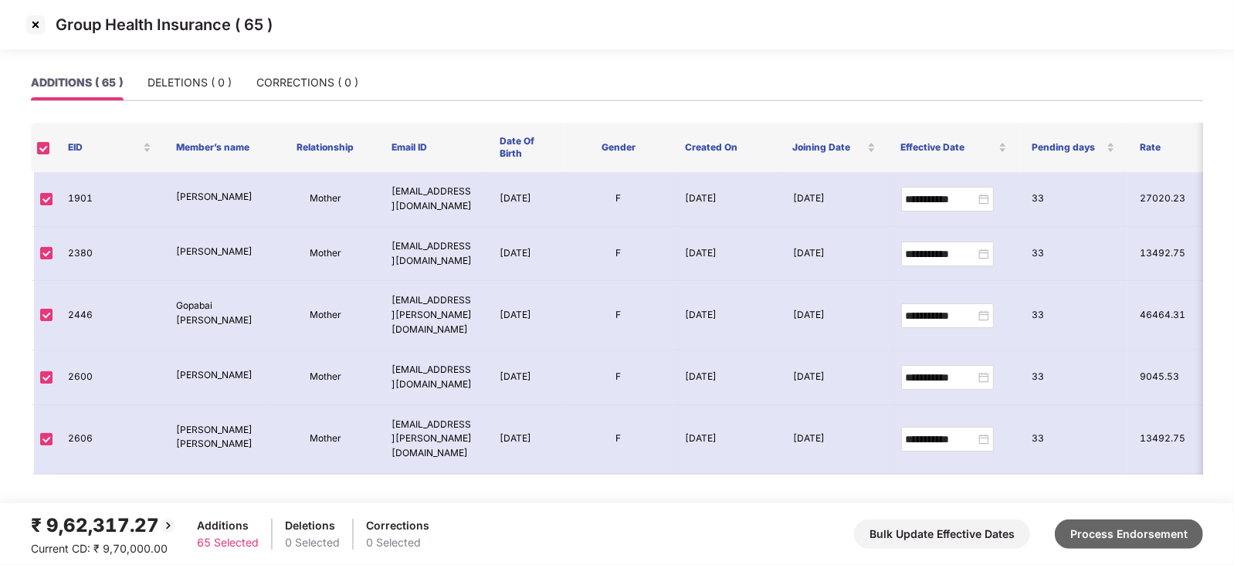
click at [1094, 526] on button "Process Endorsement" at bounding box center [1129, 534] width 148 height 29
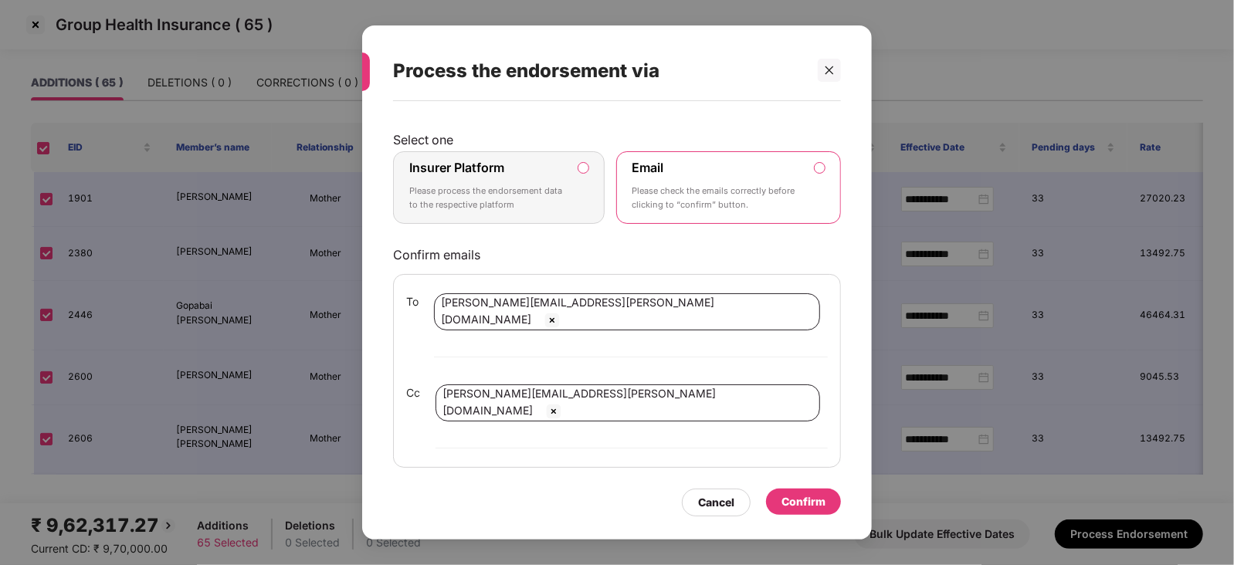
click at [583, 201] on label "Insurer Platform Please process the endorsement data to the respective platform" at bounding box center [499, 187] width 212 height 73
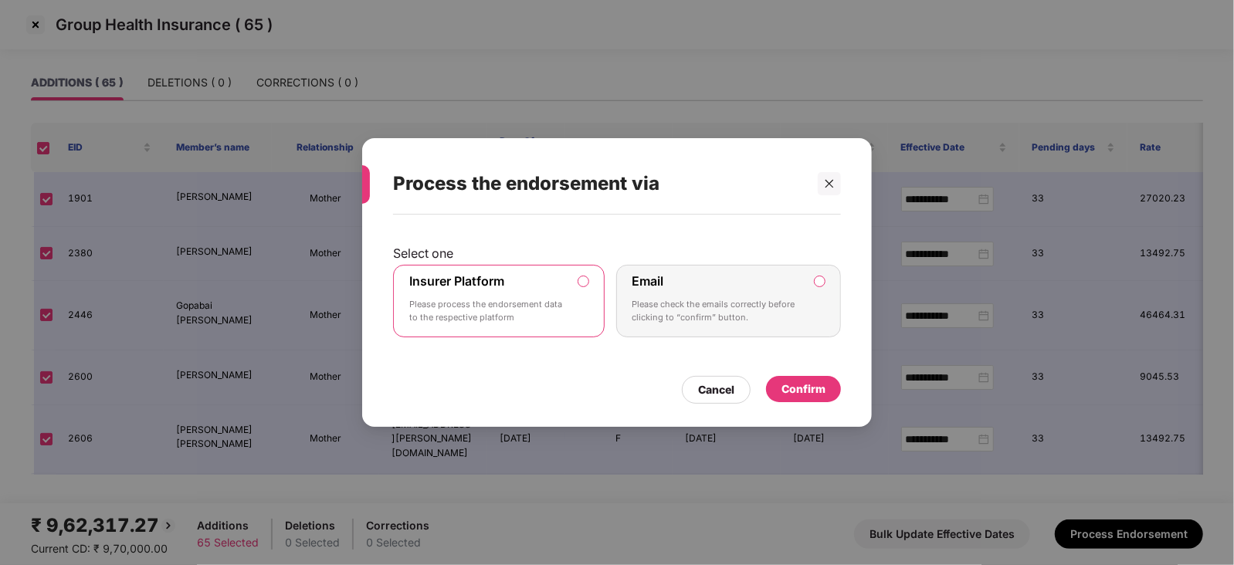
drag, startPoint x: 766, startPoint y: 393, endPoint x: 789, endPoint y: 399, distance: 24.0
click at [769, 396] on div "Confirm" at bounding box center [803, 390] width 75 height 28
click at [789, 398] on div "Confirm" at bounding box center [803, 389] width 75 height 26
